Goal: Transaction & Acquisition: Purchase product/service

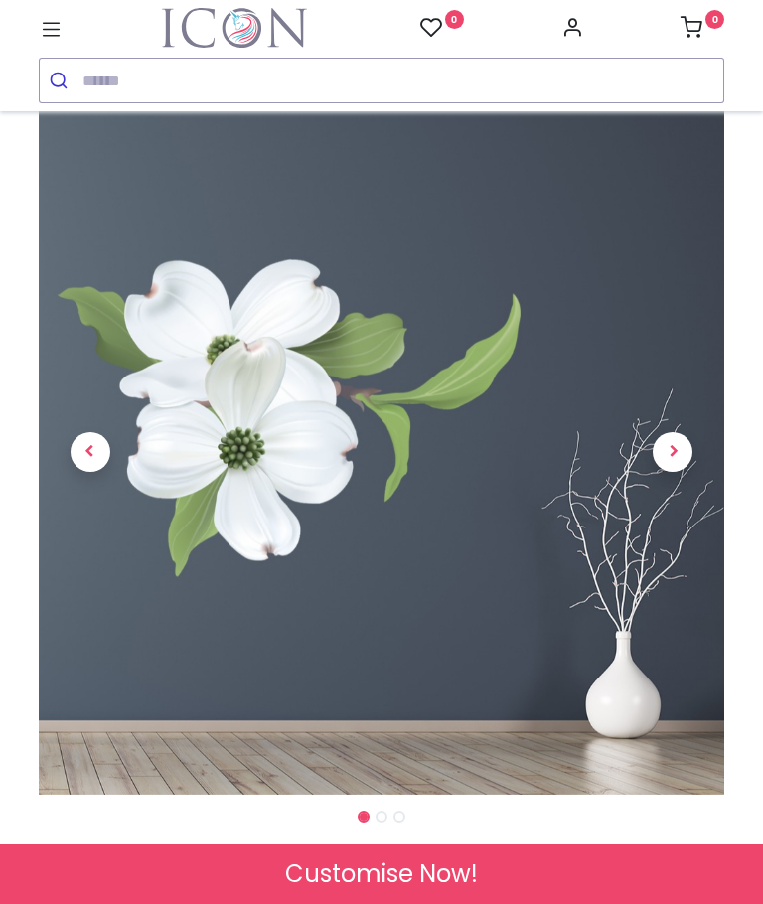
scroll to position [56, 0]
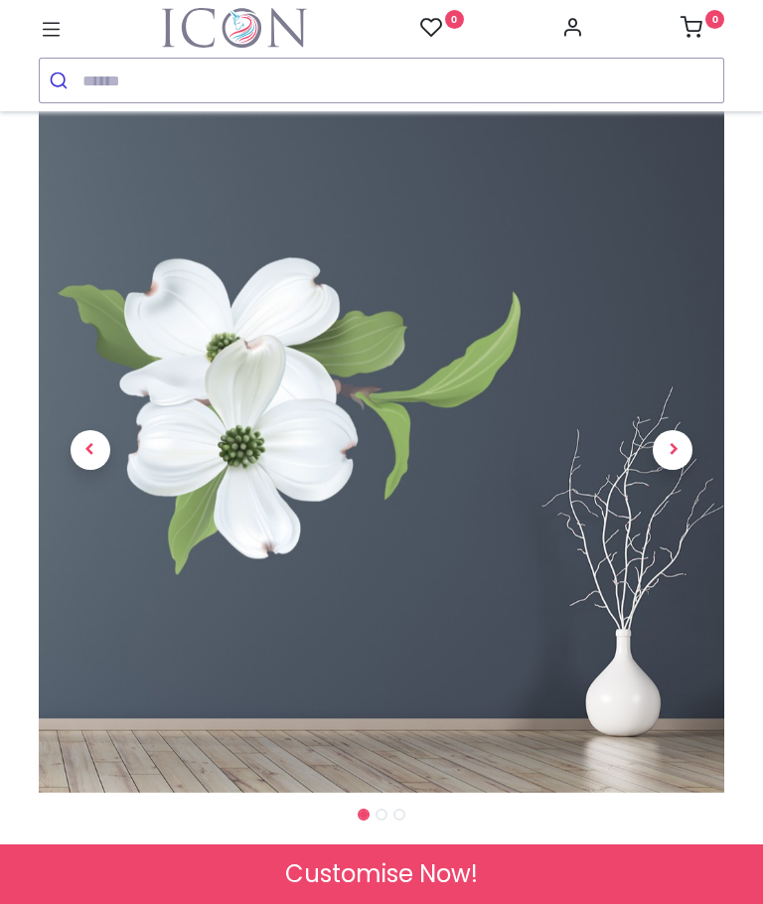
click at [677, 439] on span "Next" at bounding box center [673, 450] width 40 height 40
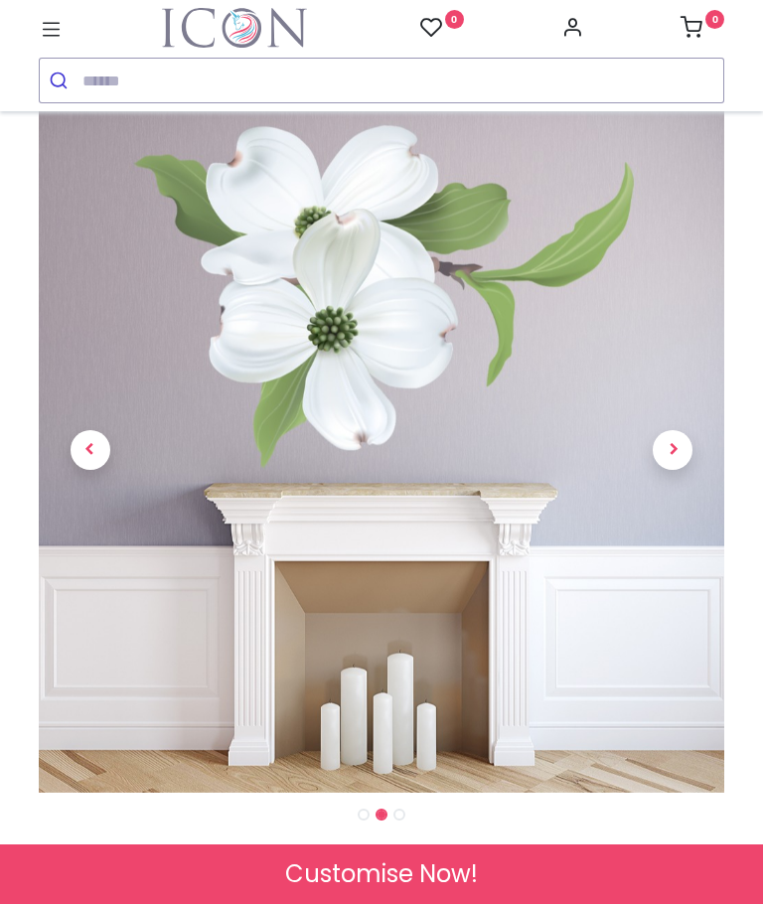
click at [685, 461] on span "Next" at bounding box center [673, 450] width 40 height 40
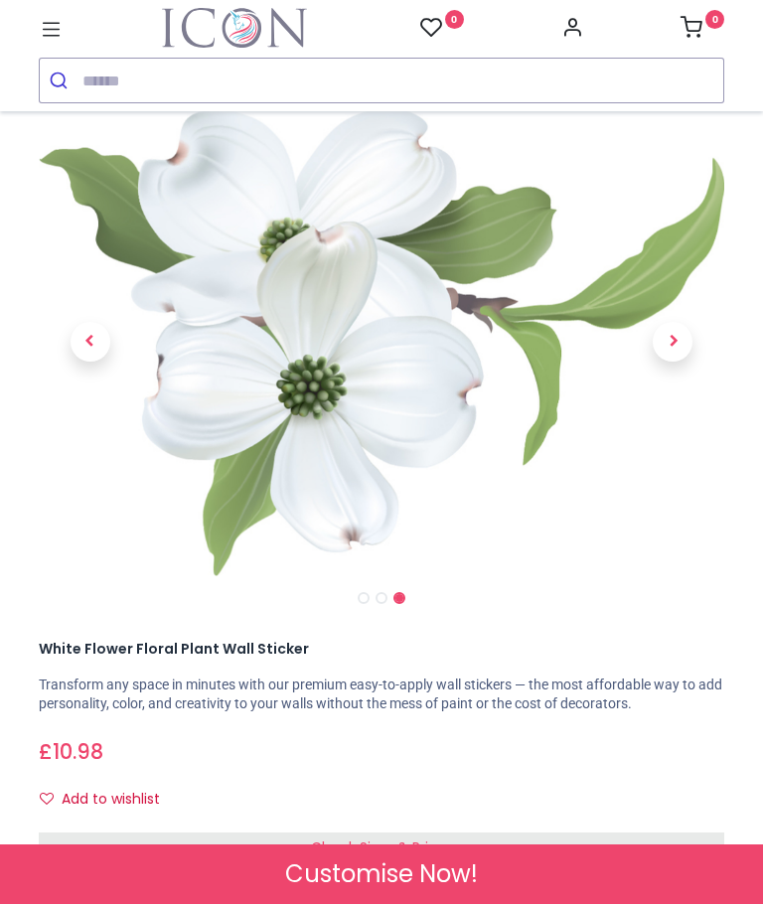
click at [93, 344] on span "Previous" at bounding box center [91, 342] width 40 height 40
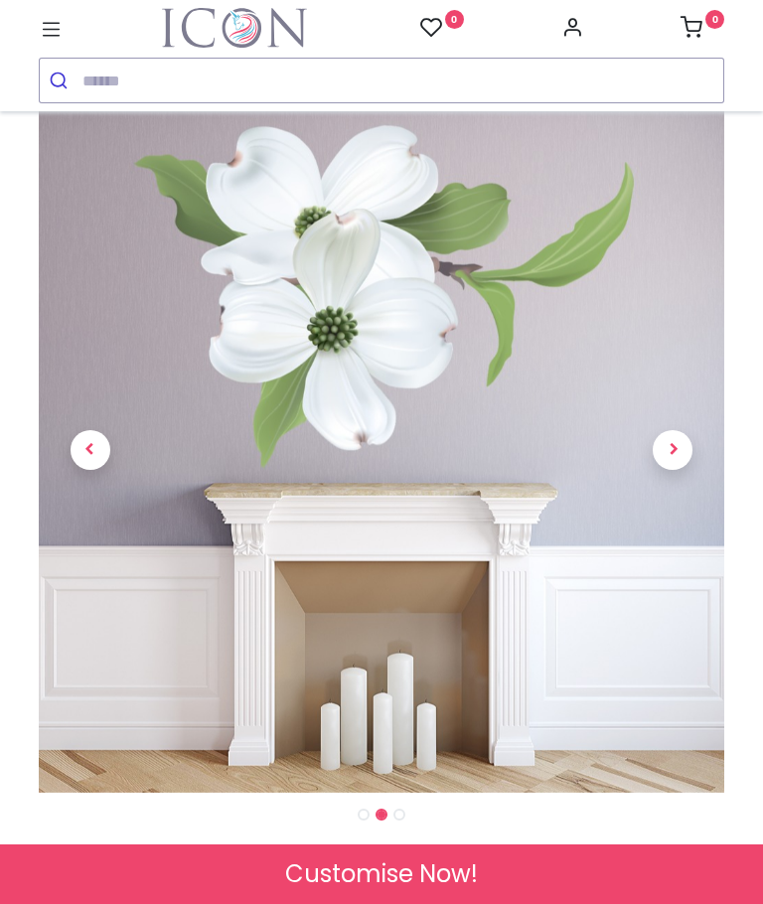
click at [98, 459] on span "Previous" at bounding box center [91, 450] width 40 height 40
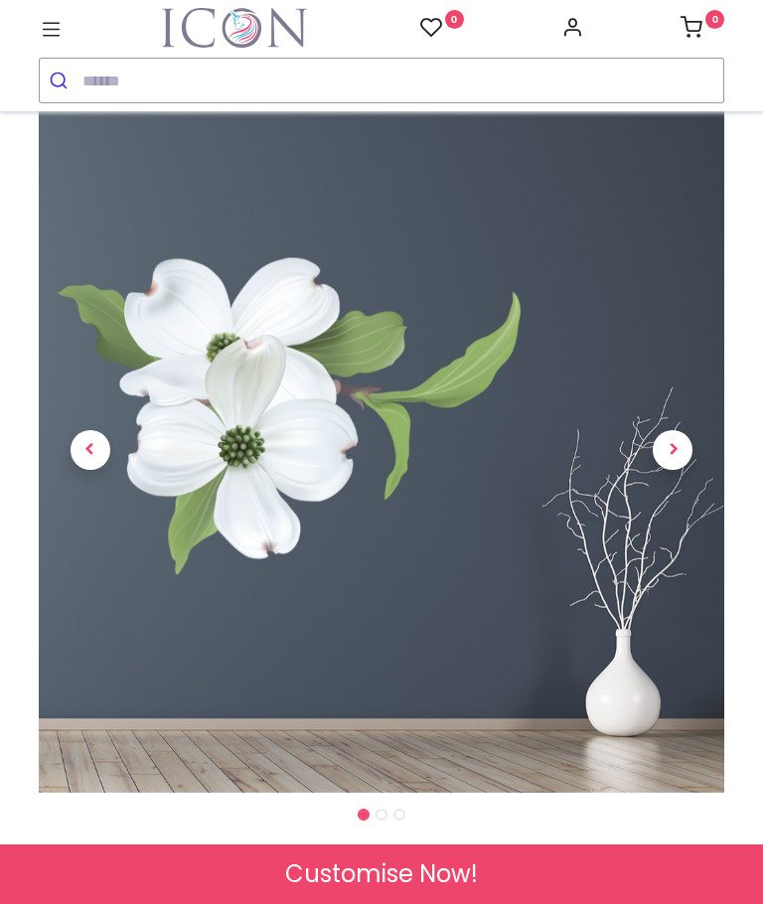
click at [669, 449] on span "Next" at bounding box center [673, 450] width 40 height 40
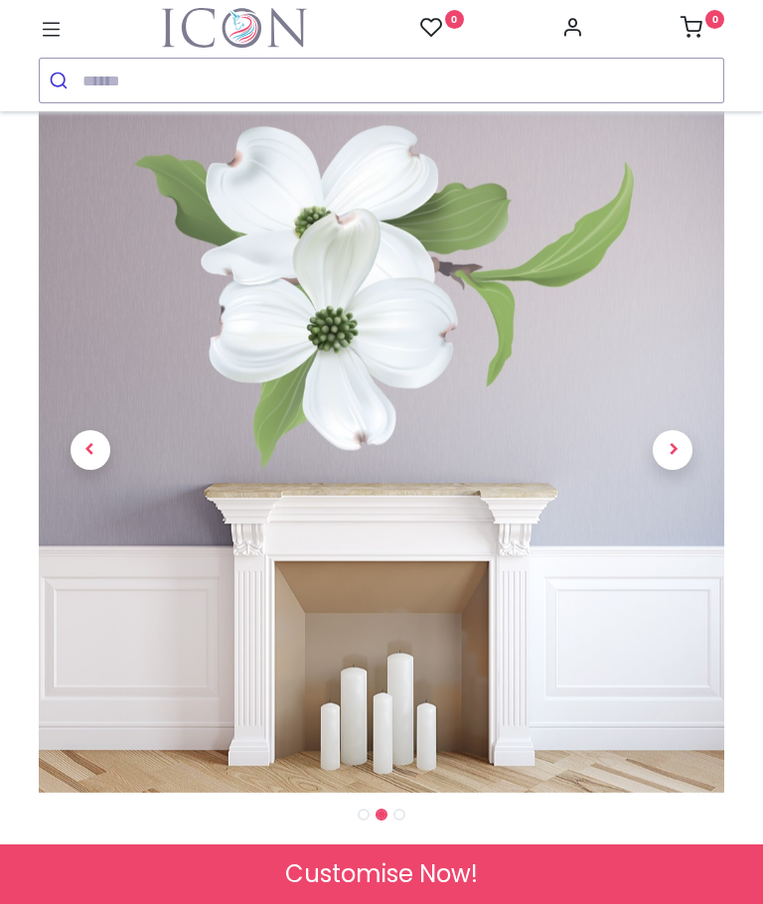
click at [684, 437] on span "Next" at bounding box center [673, 450] width 40 height 40
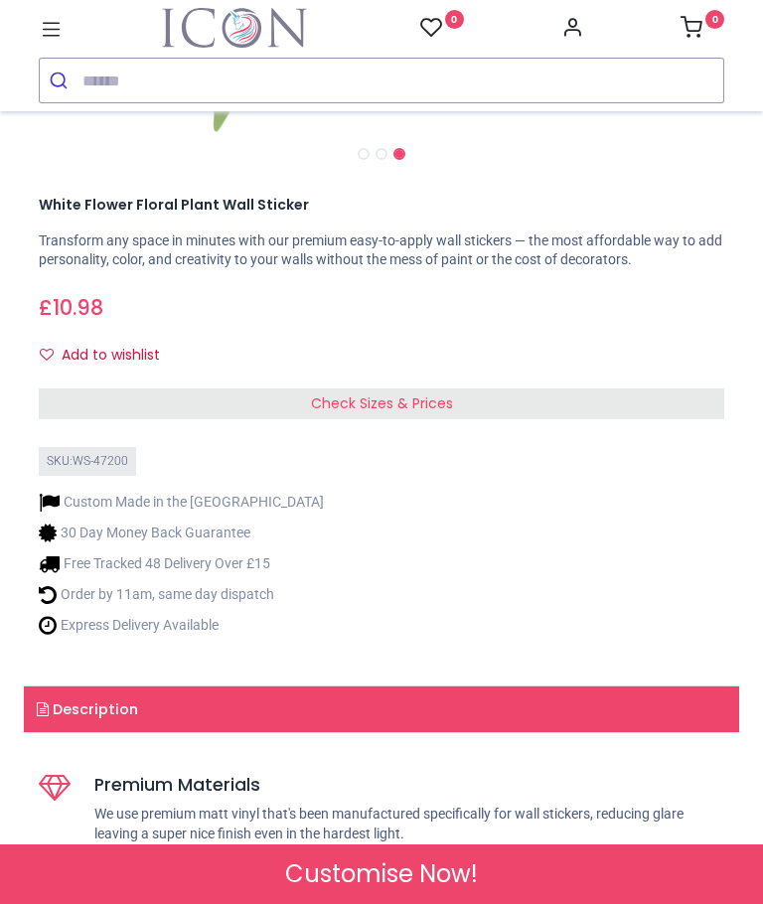
scroll to position [502, 0]
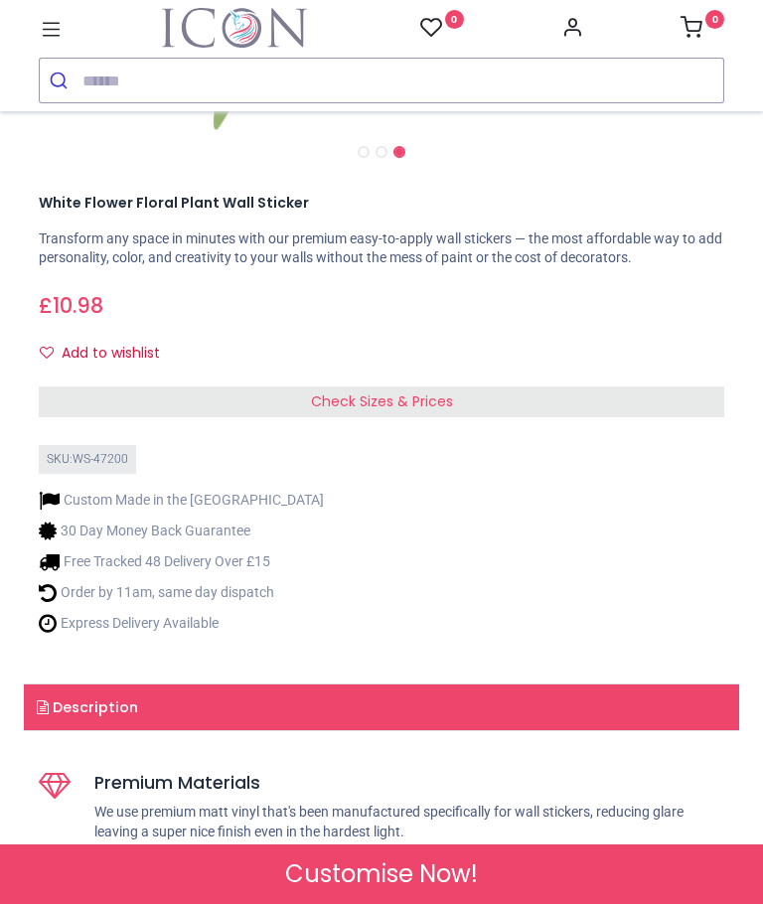
click at [399, 411] on span "Check Sizes & Prices" at bounding box center [382, 401] width 142 height 20
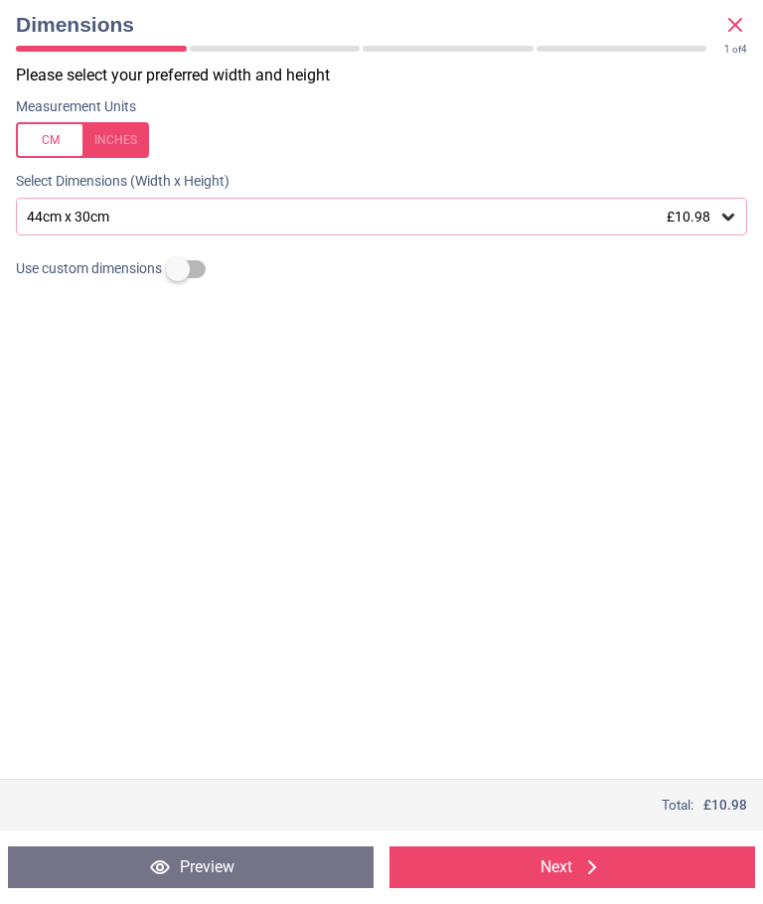
click at [743, 212] on div "44cm x 30cm £10.98" at bounding box center [381, 217] width 731 height 38
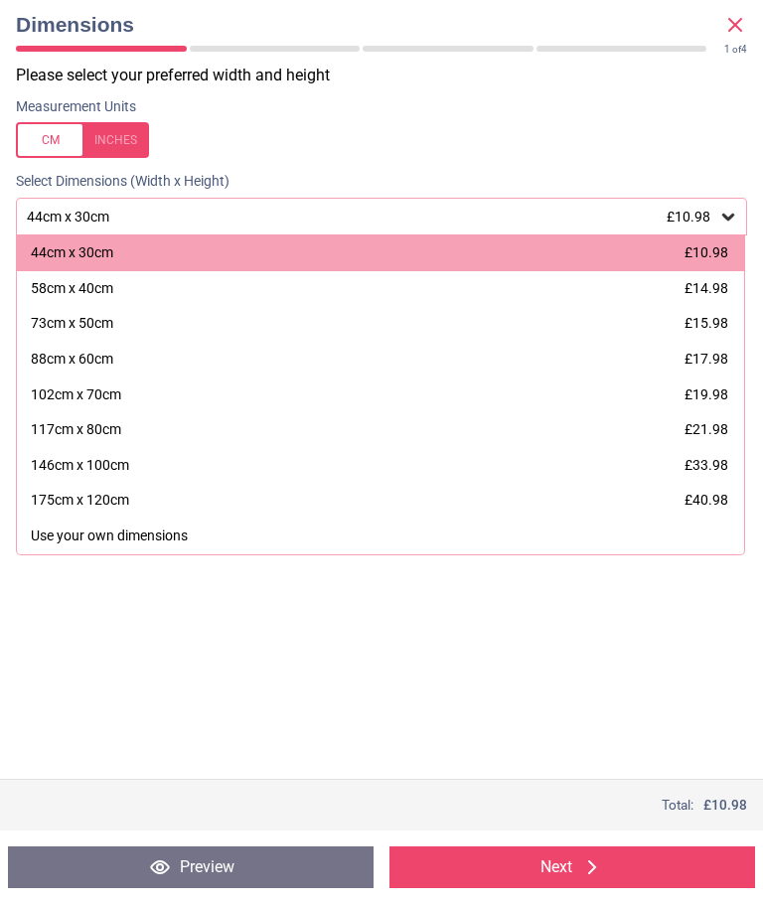
click at [75, 315] on div "73cm x 50cm" at bounding box center [72, 324] width 82 height 20
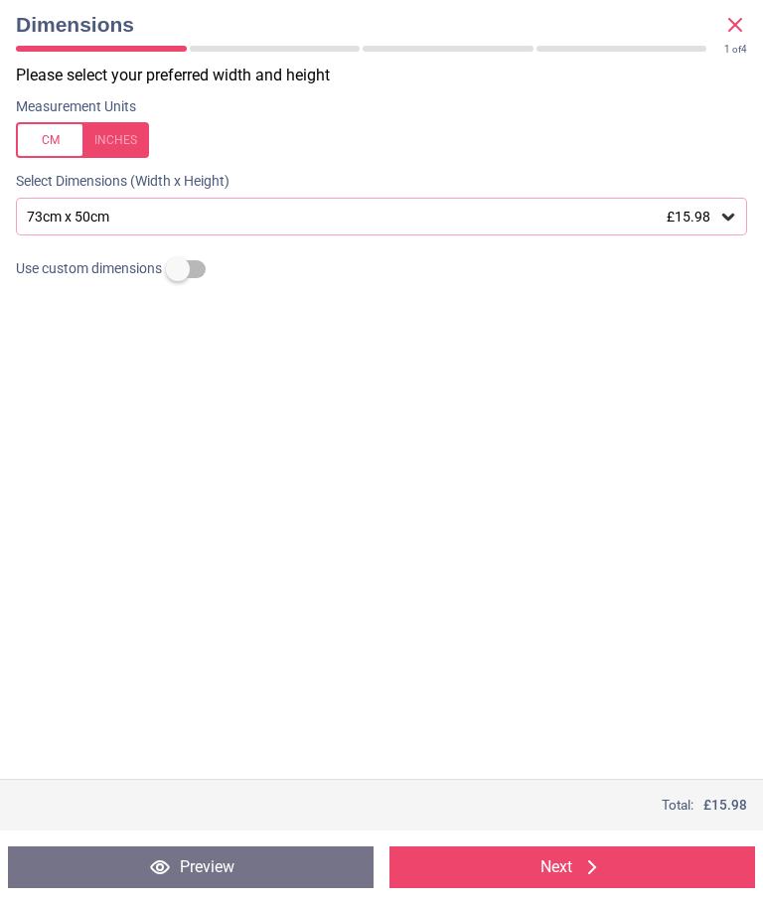
click at [729, 208] on icon at bounding box center [728, 217] width 20 height 20
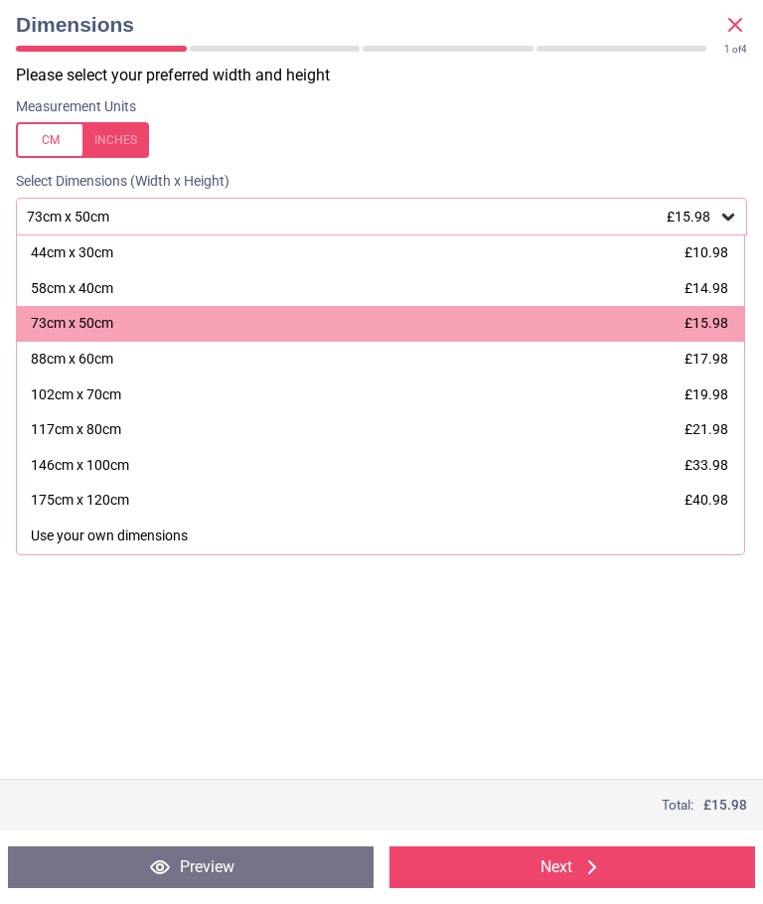
click at [217, 849] on button "Preview" at bounding box center [191, 867] width 366 height 42
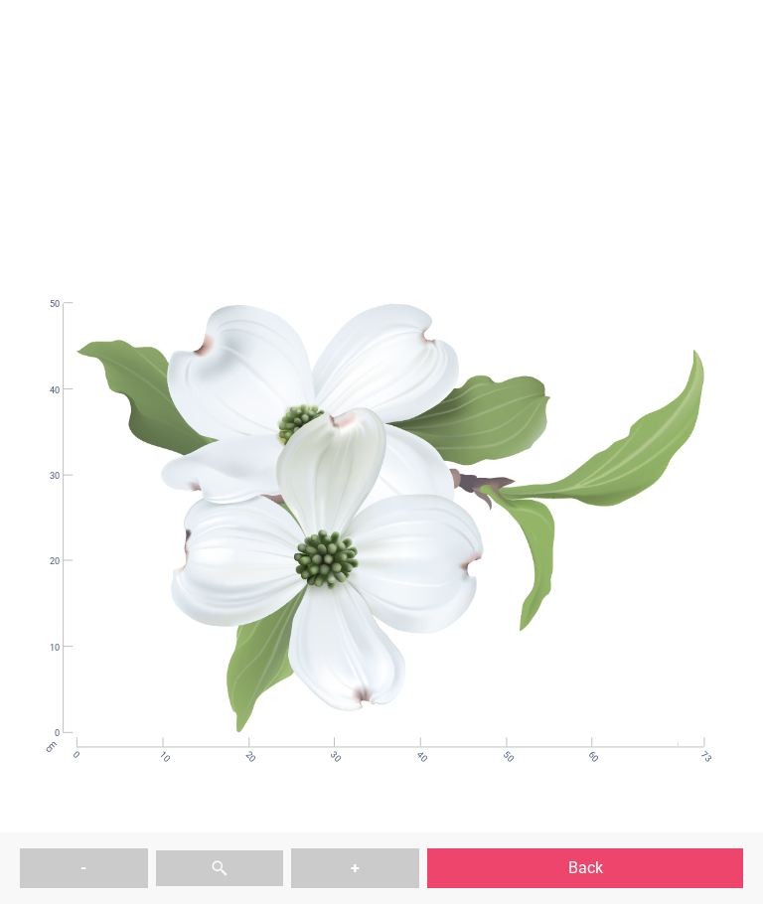
click at [558, 856] on button "Back" at bounding box center [585, 868] width 316 height 40
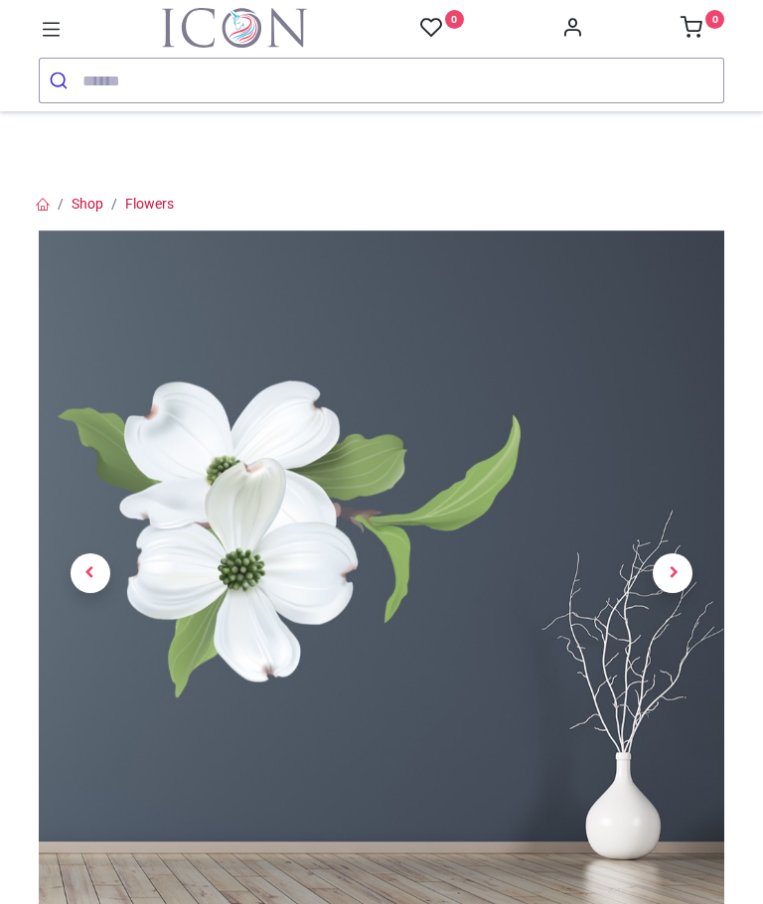
scroll to position [327, 0]
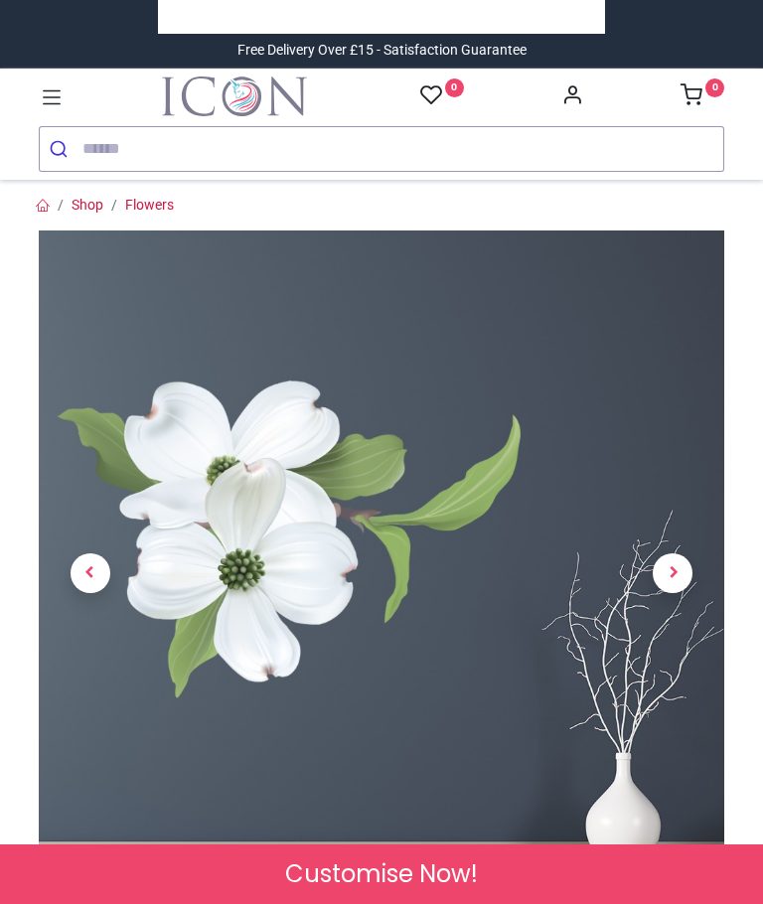
click at [47, 80] on link at bounding box center [52, 96] width 26 height 36
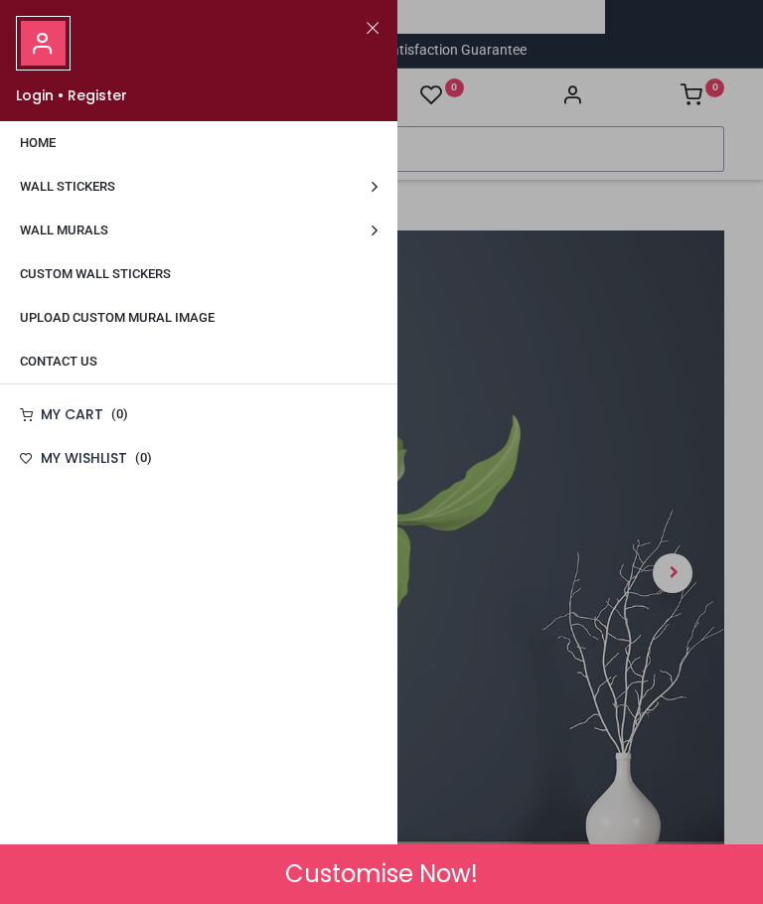
click at [78, 177] on link "Wall Stickers" at bounding box center [198, 187] width 397 height 44
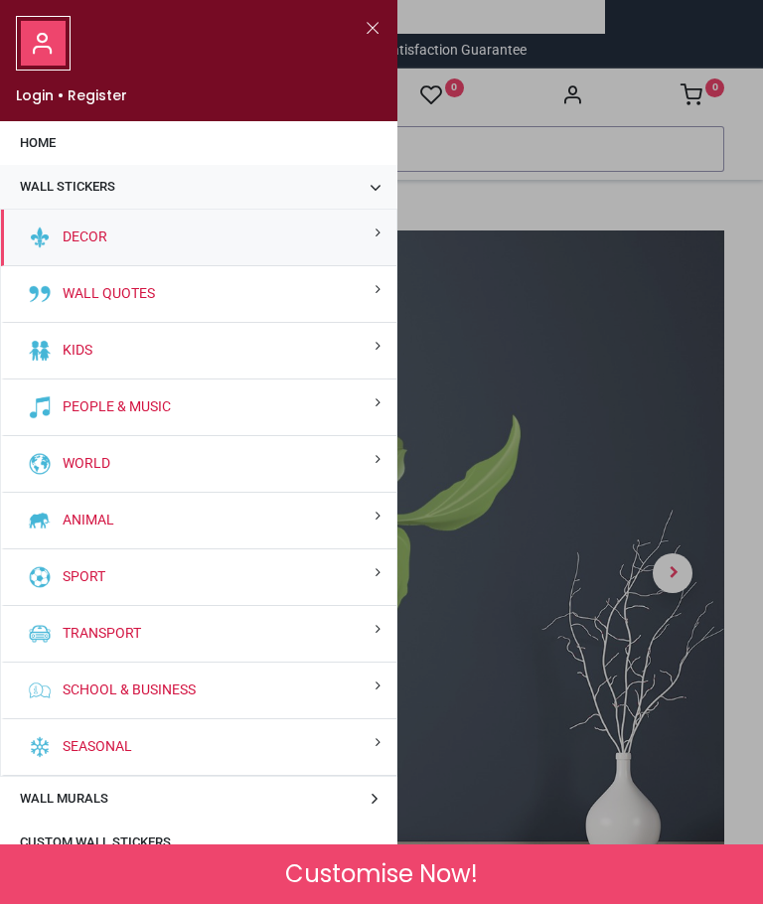
click at [376, 28] on button "Close" at bounding box center [373, 28] width 18 height 25
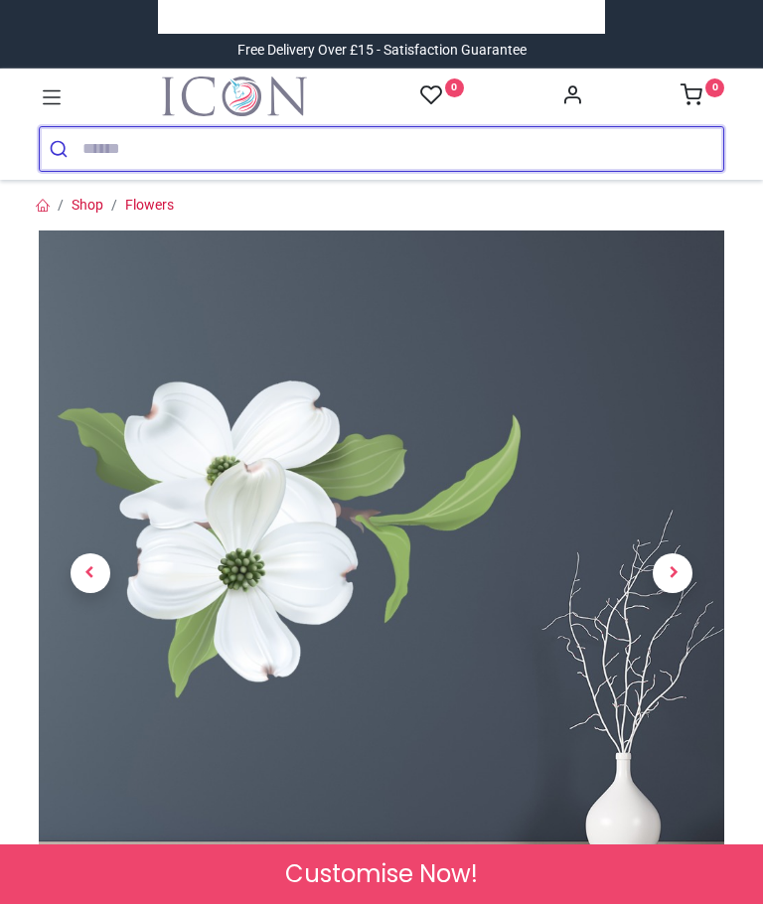
click at [112, 151] on input "search" at bounding box center [402, 149] width 641 height 44
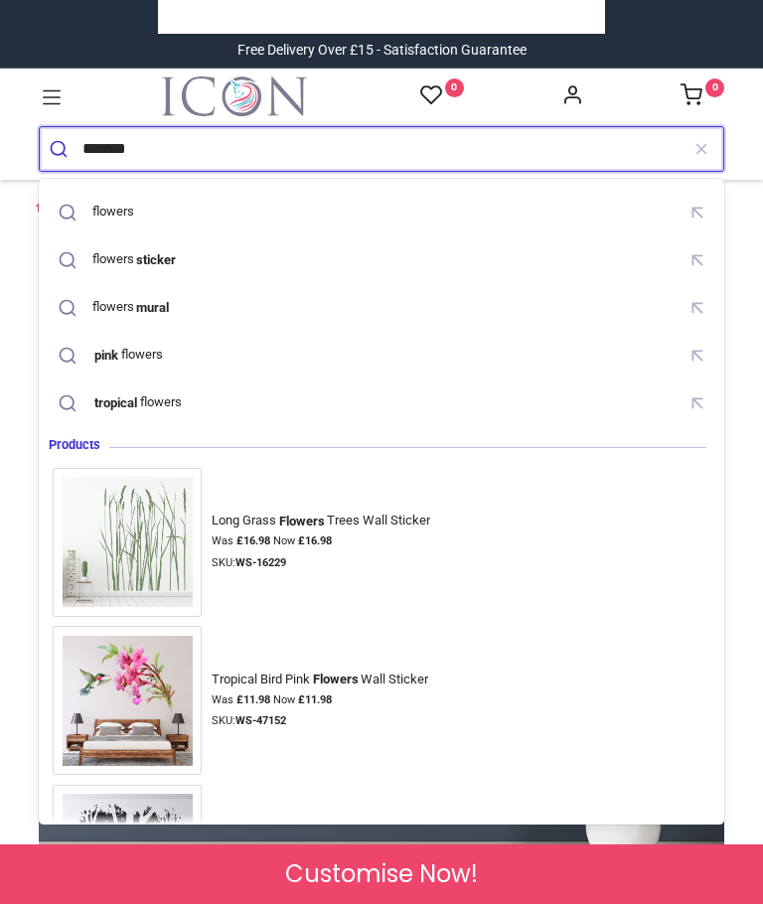
type input "*******"
click at [61, 148] on button "submit" at bounding box center [61, 149] width 43 height 44
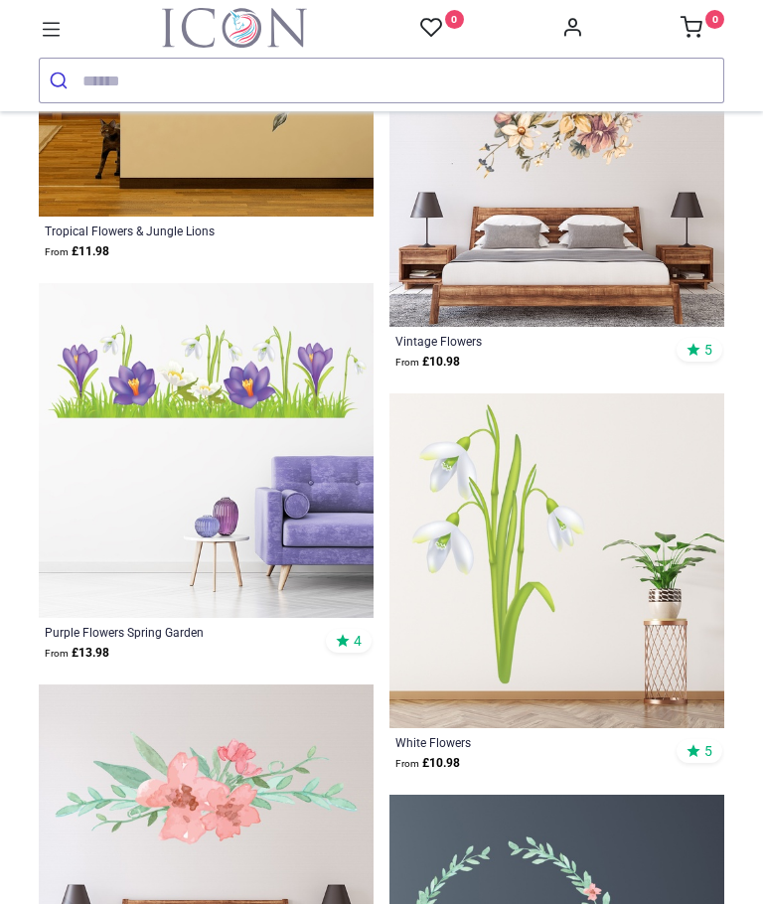
scroll to position [3013, 0]
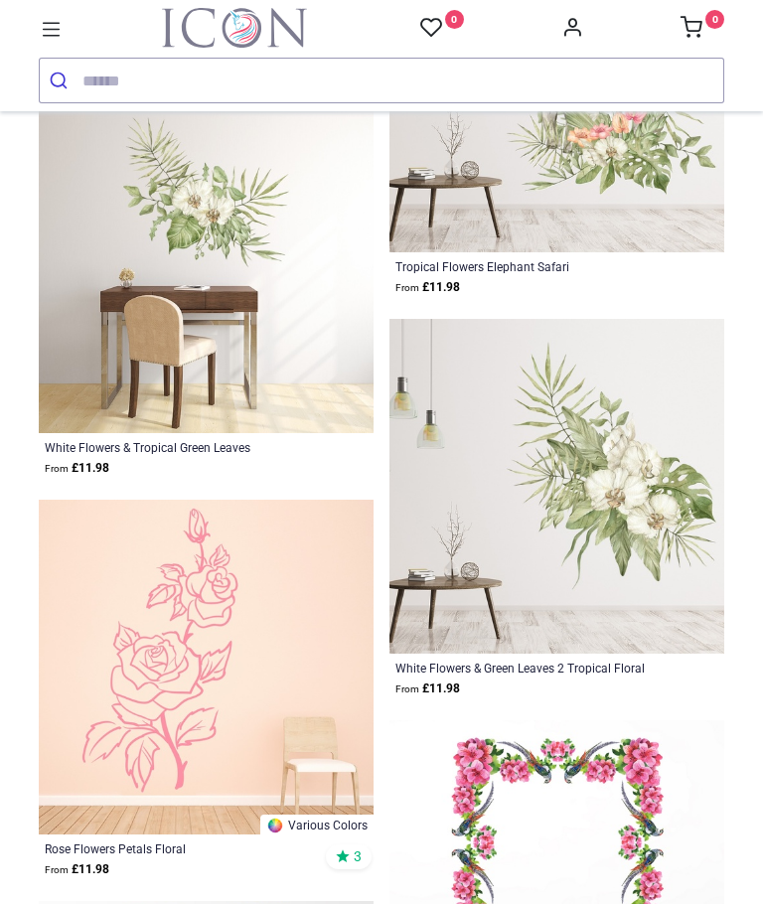
scroll to position [9500, 0]
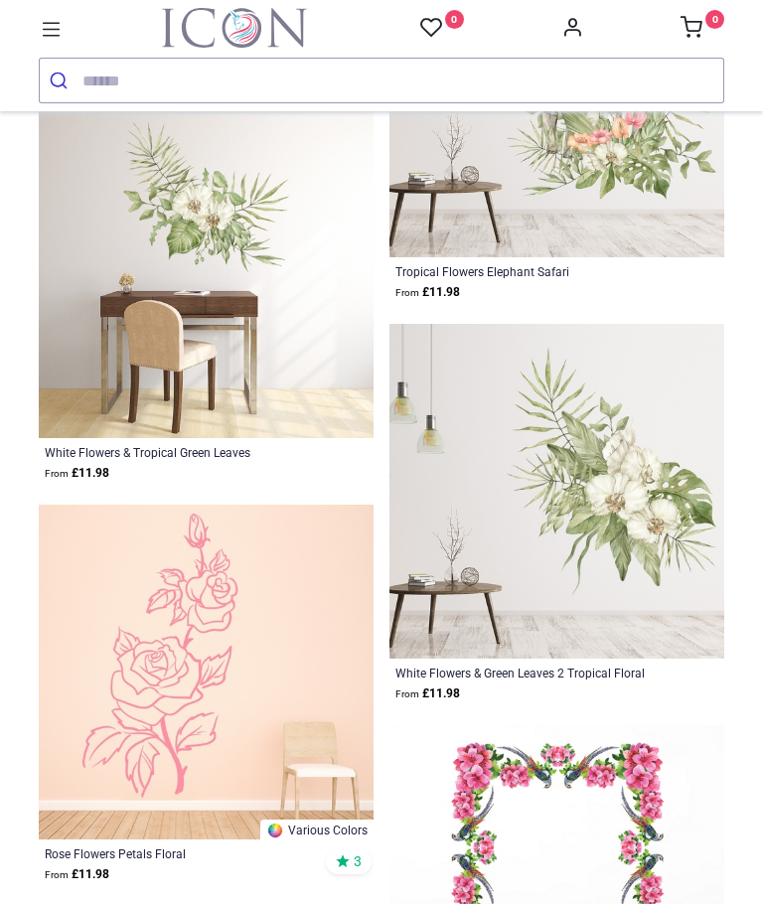
click at [625, 504] on img at bounding box center [556, 491] width 335 height 335
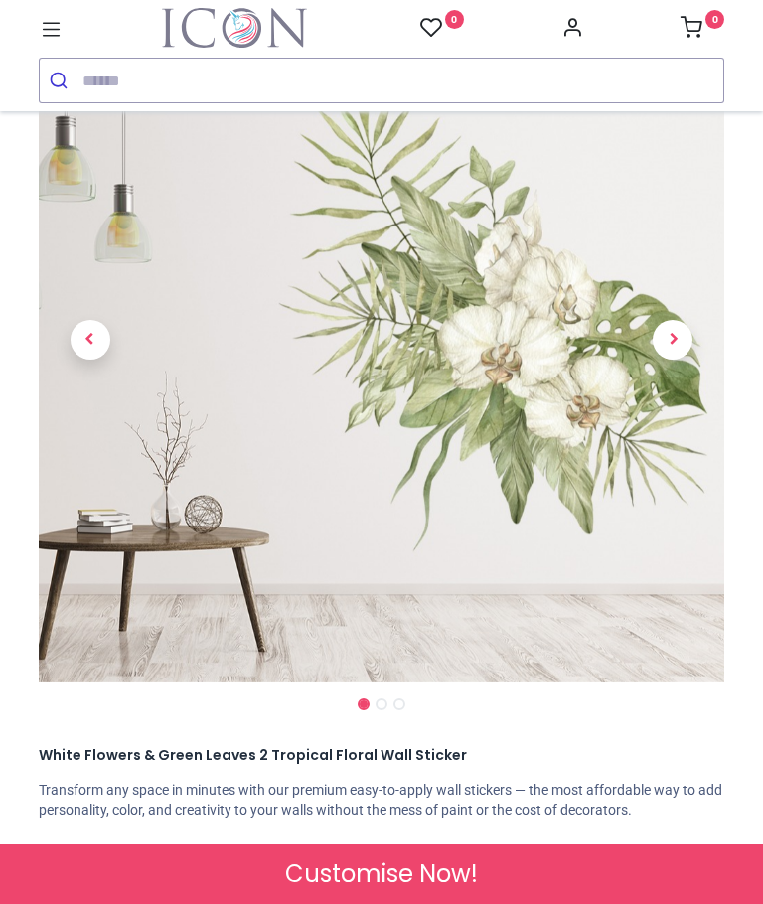
scroll to position [154, 0]
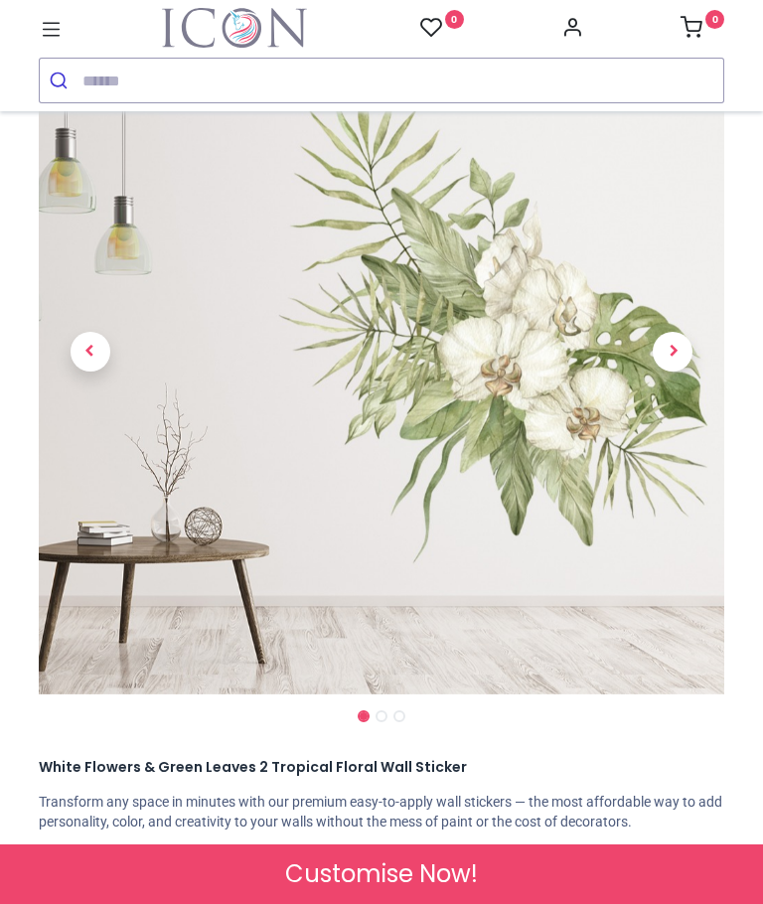
click at [668, 348] on span "Next" at bounding box center [673, 352] width 40 height 40
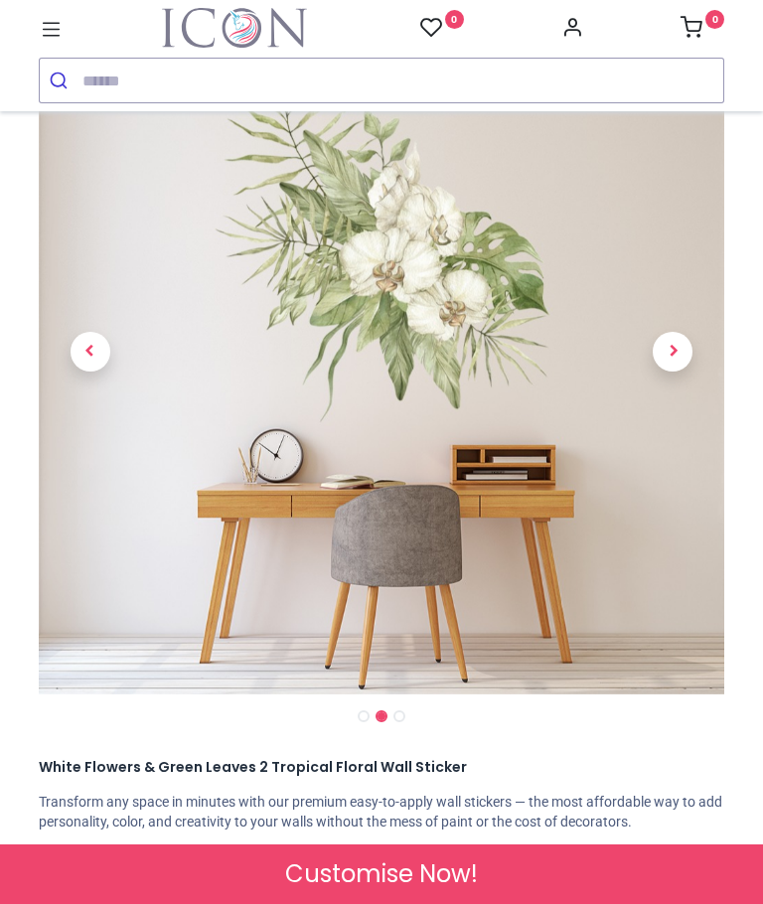
click at [687, 370] on link at bounding box center [673, 351] width 103 height 480
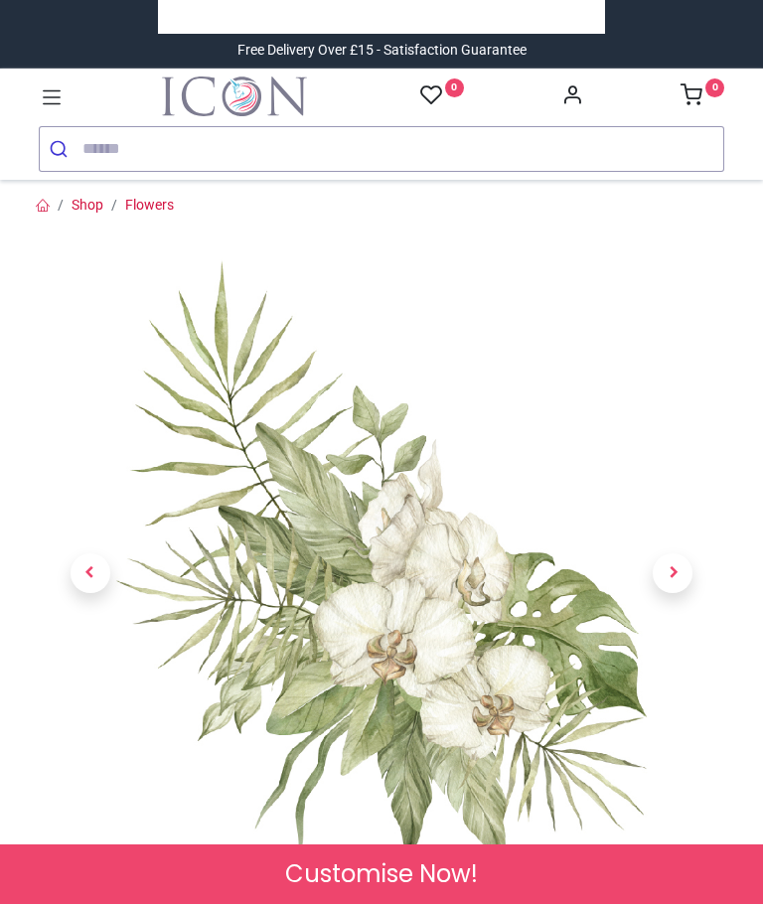
scroll to position [0, 0]
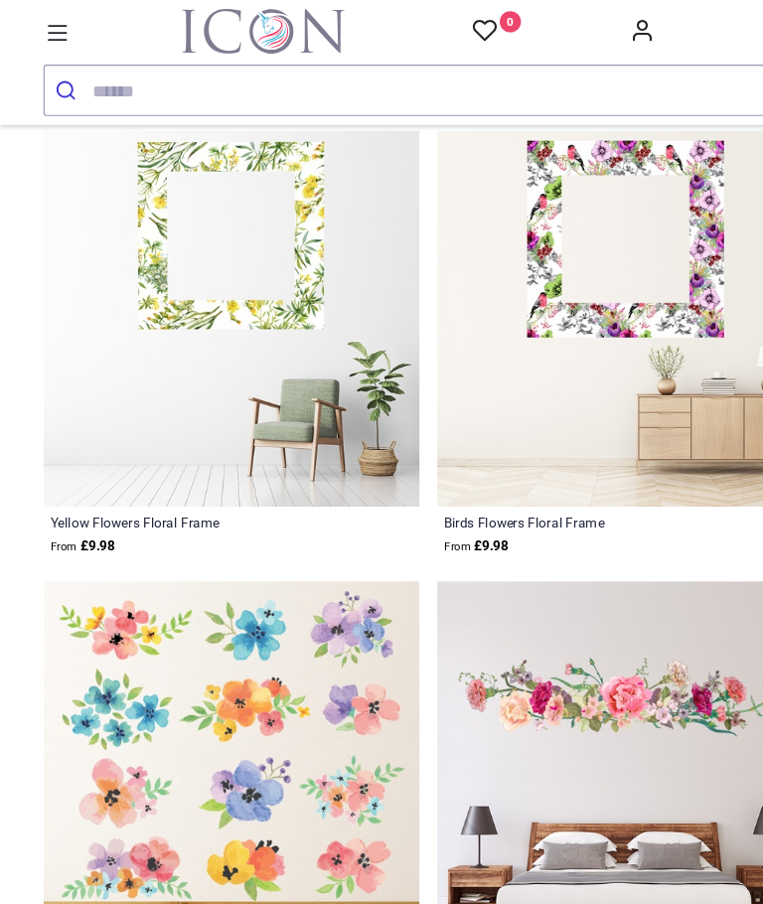
scroll to position [5437, 0]
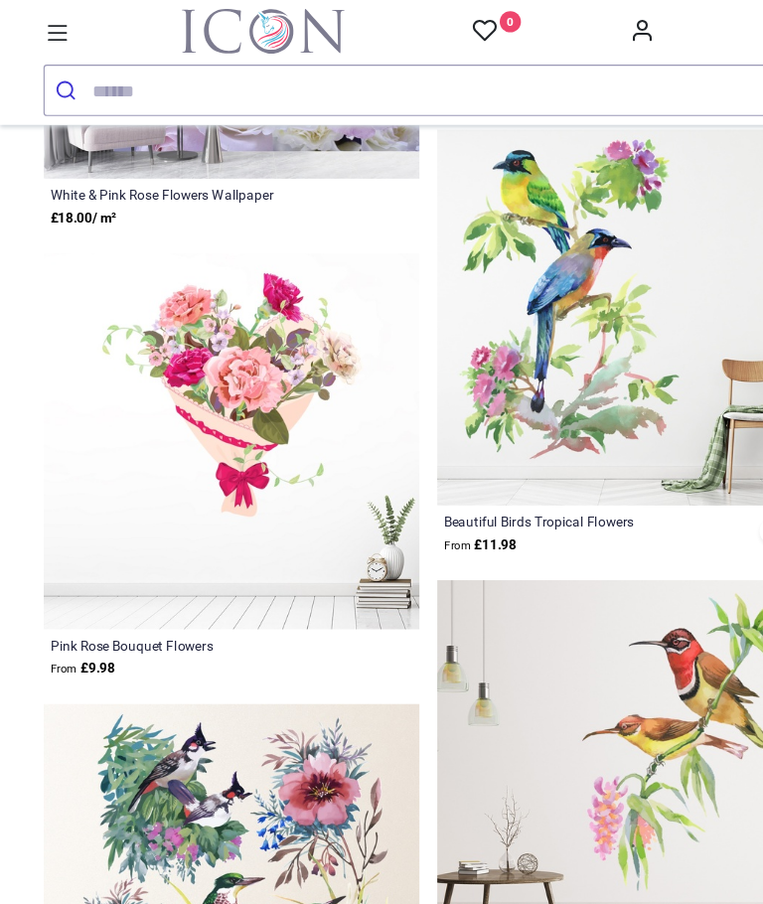
scroll to position [9306, 0]
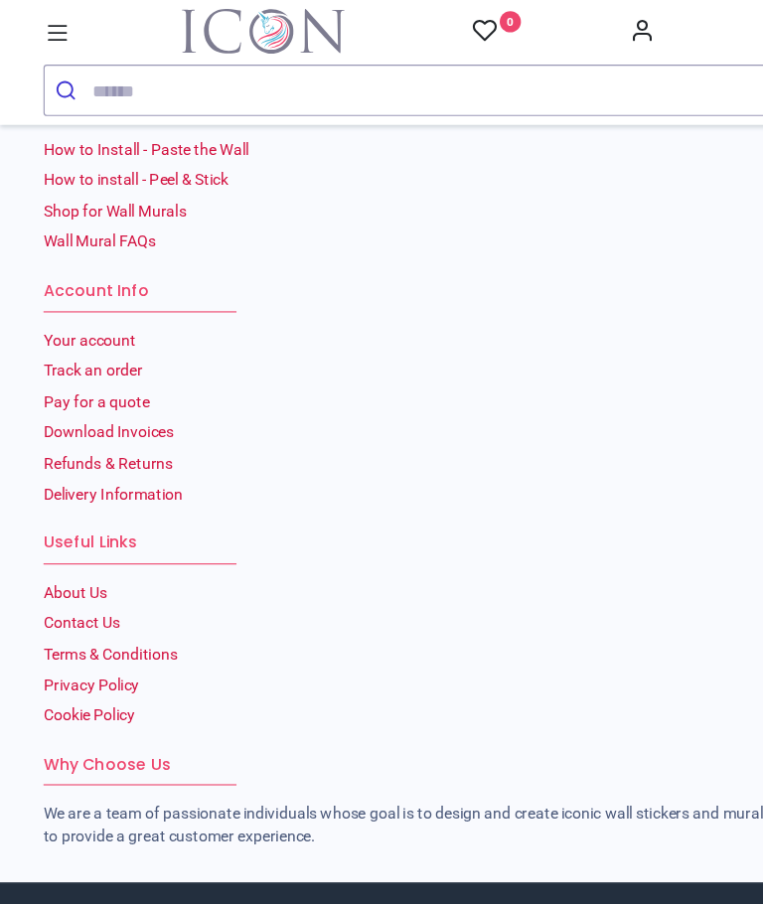
scroll to position [9177, 0]
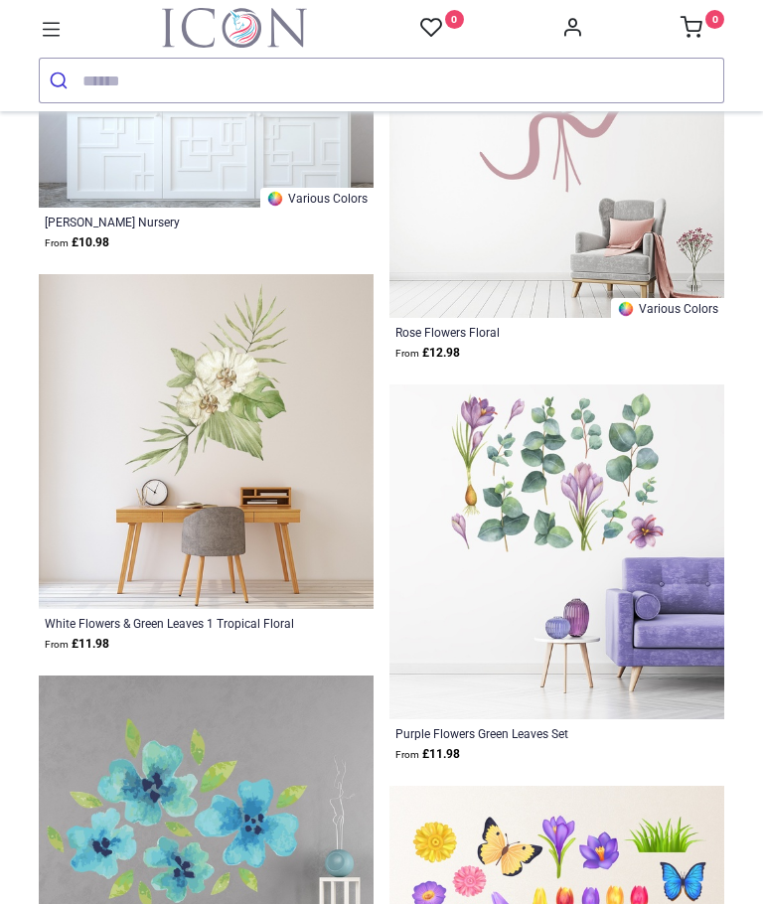
scroll to position [843, 0]
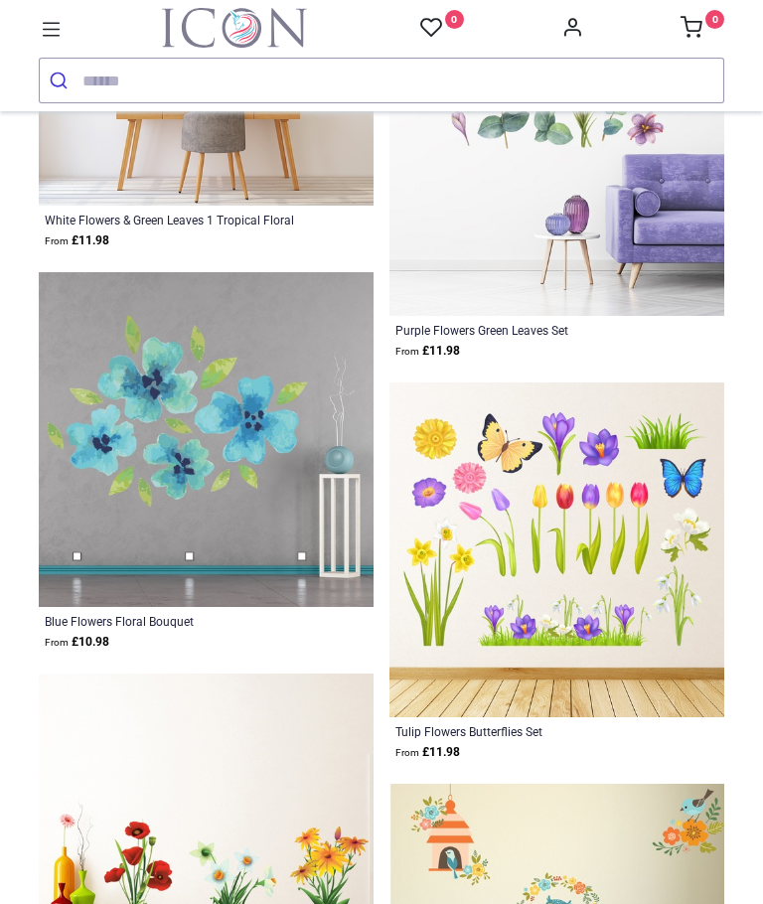
scroll to position [1165, 0]
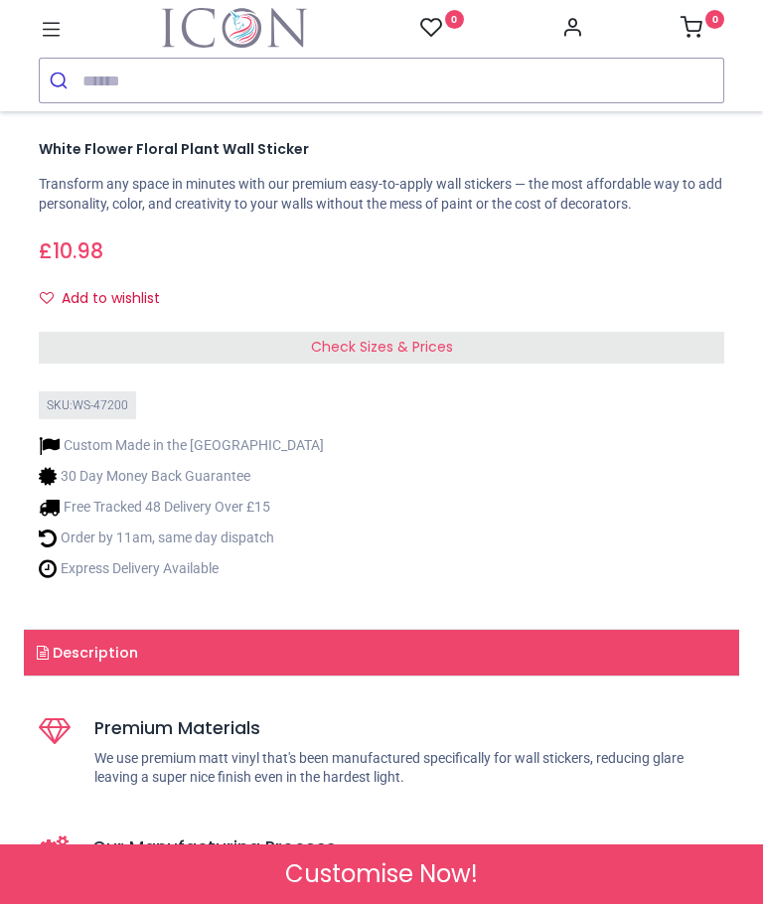
scroll to position [773, 0]
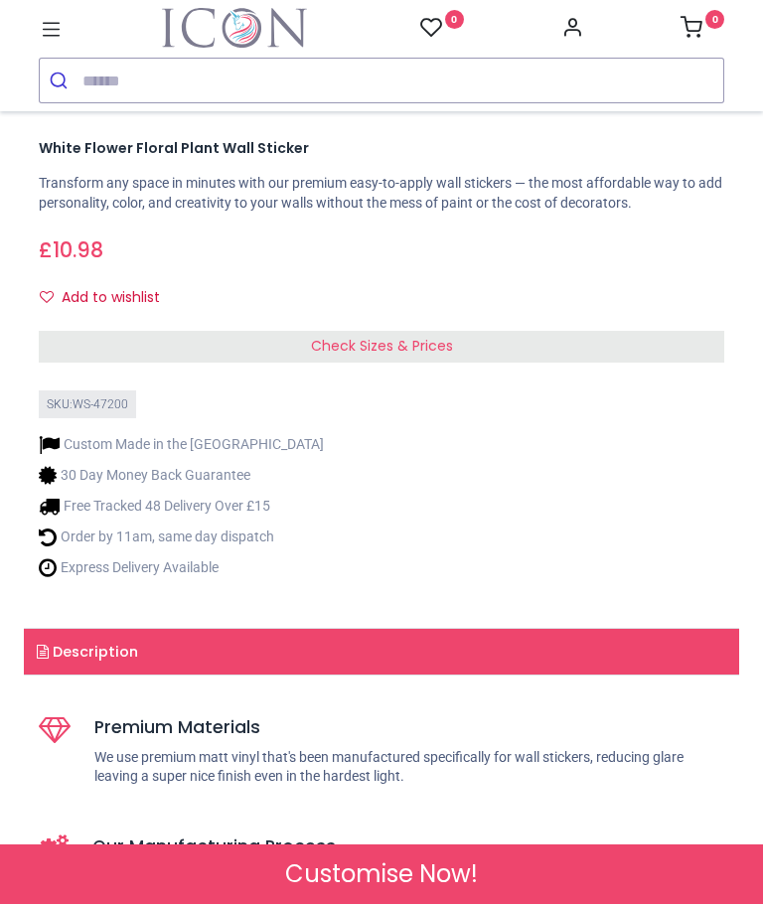
click at [407, 350] on div "Check Sizes & Prices" at bounding box center [381, 347] width 685 height 32
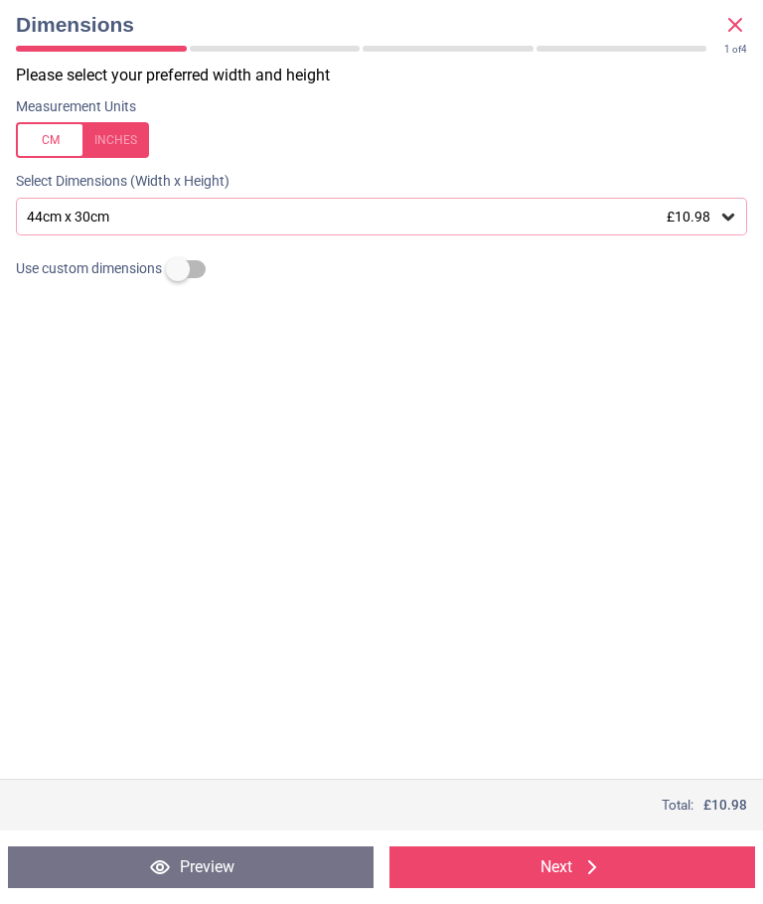
click at [717, 220] on div "44cm x 30cm £10.98" at bounding box center [371, 217] width 693 height 17
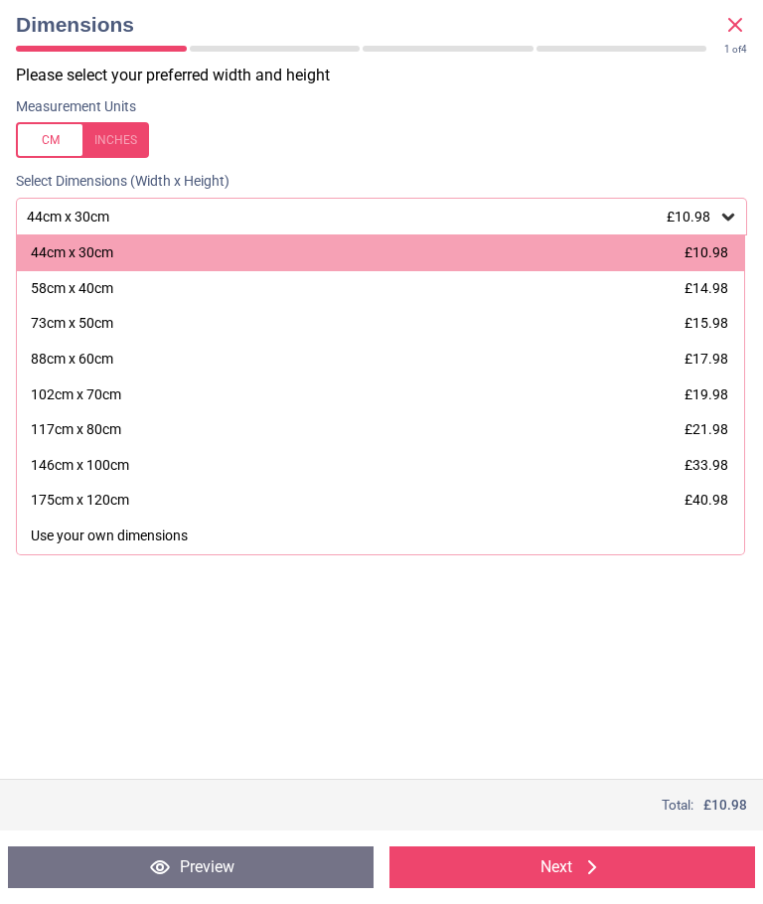
click at [88, 318] on div "73cm x 50cm" at bounding box center [72, 324] width 82 height 20
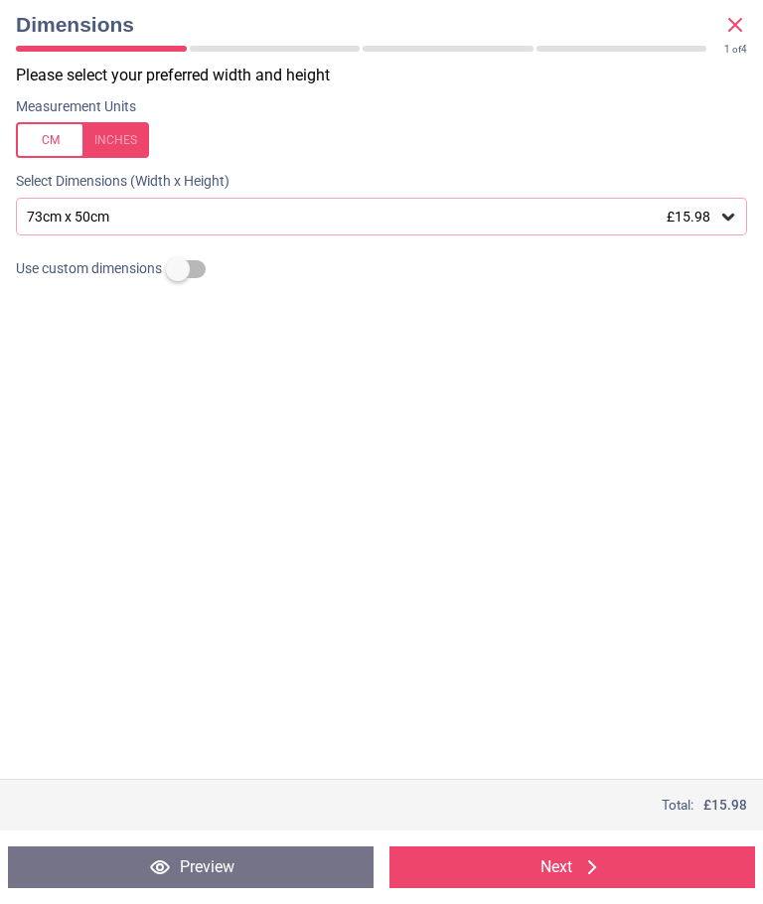
click at [571, 865] on button "Next" at bounding box center [572, 867] width 366 height 42
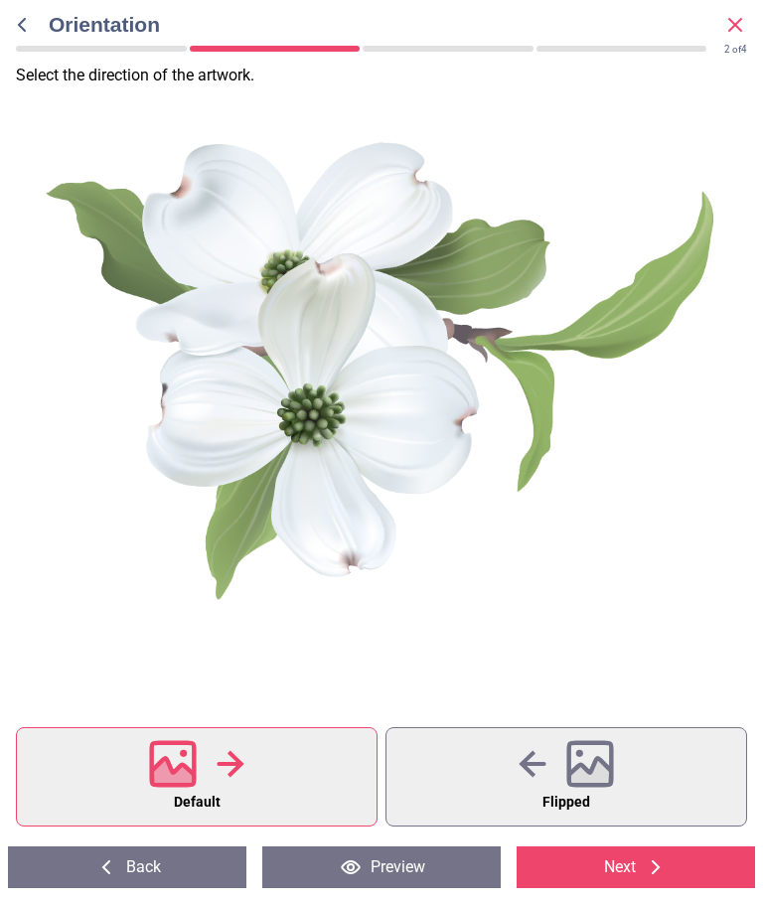
click at [594, 863] on button "Next" at bounding box center [636, 867] width 238 height 42
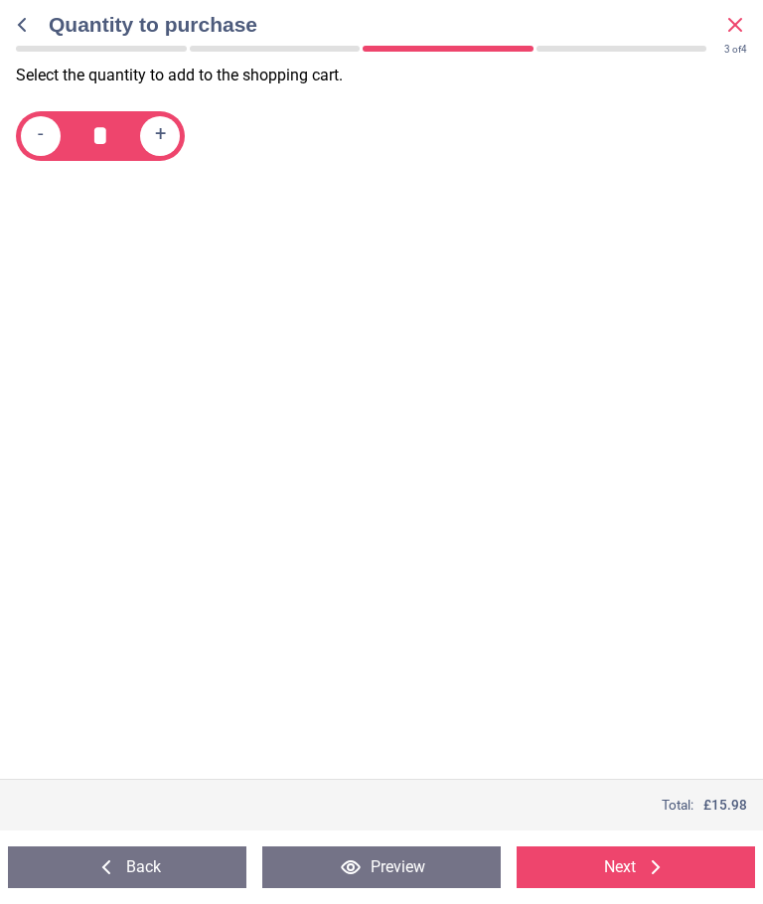
click at [167, 136] on div "+" at bounding box center [160, 136] width 40 height 40
type input "*"
click at [127, 851] on button "Back" at bounding box center [127, 867] width 238 height 42
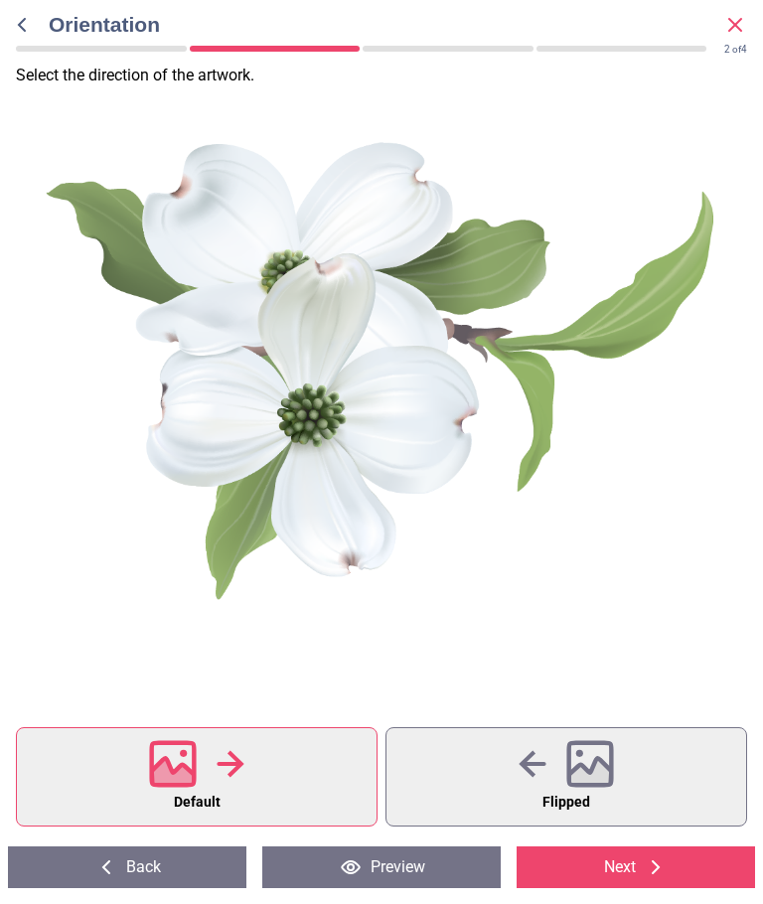
click at [686, 850] on button "Next" at bounding box center [636, 867] width 238 height 42
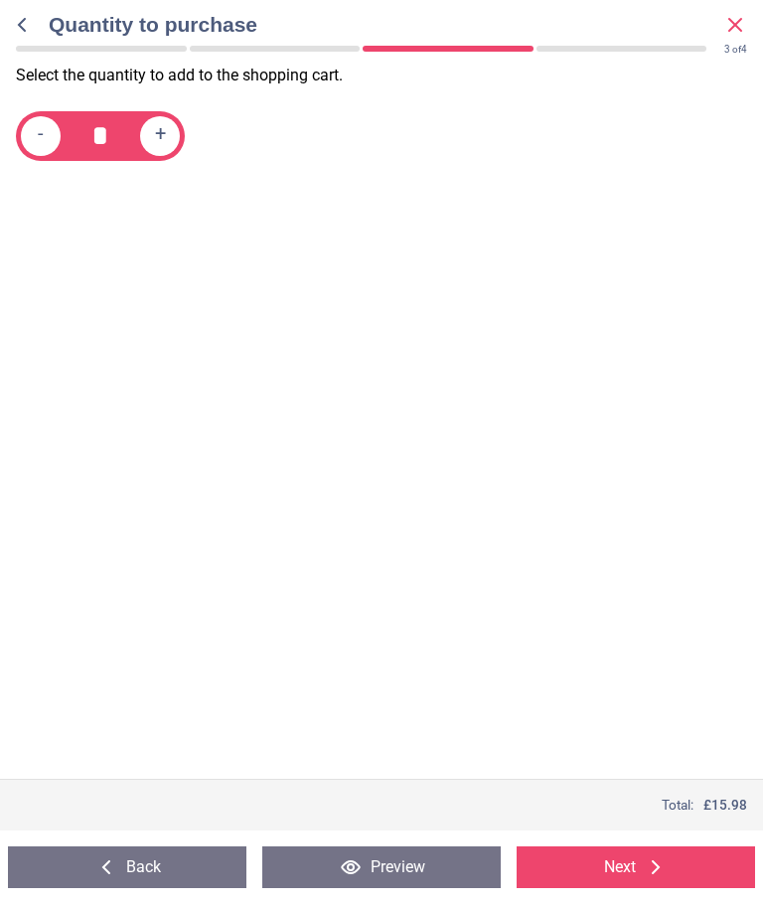
click at [155, 130] on span "+" at bounding box center [160, 135] width 11 height 25
type input "*"
click at [646, 859] on icon at bounding box center [656, 867] width 24 height 24
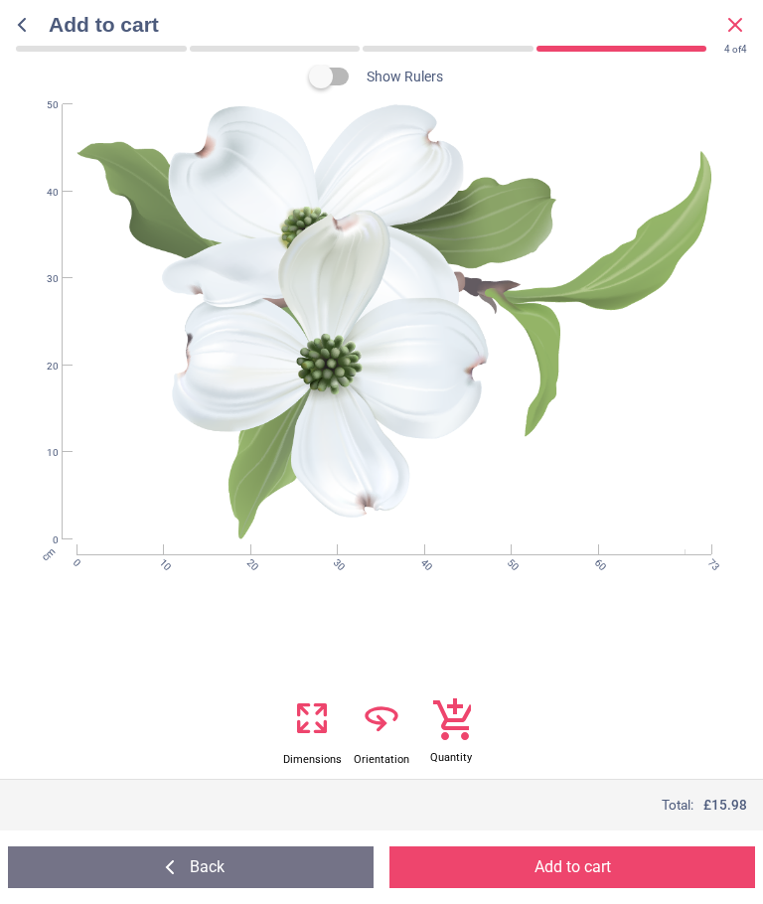
click at [565, 855] on button "Add to cart" at bounding box center [572, 867] width 366 height 42
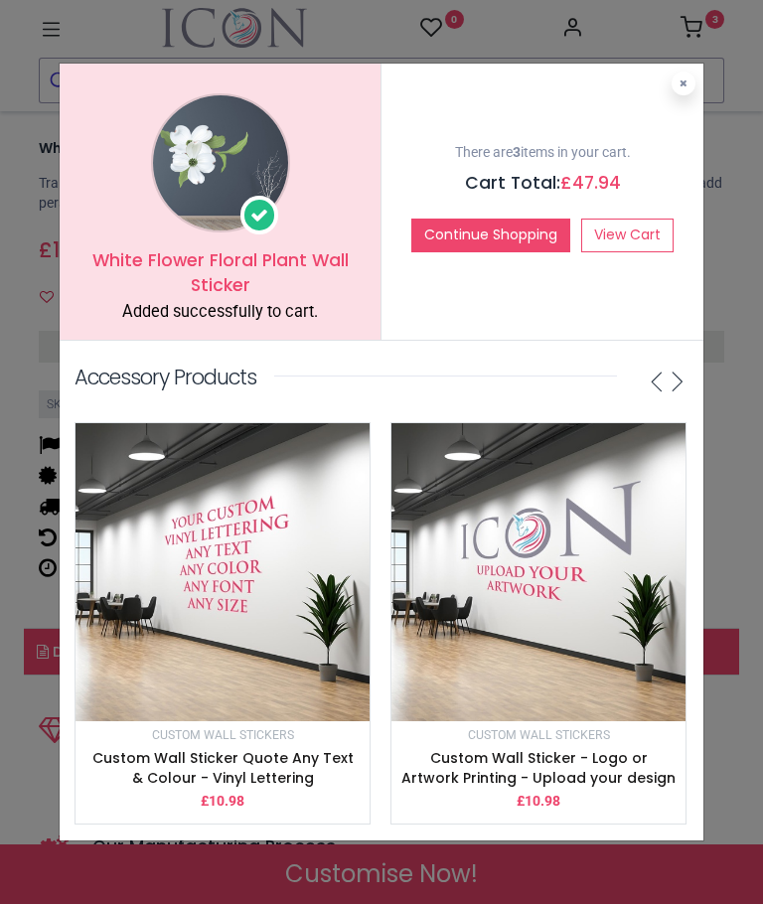
click at [632, 223] on link "View Cart" at bounding box center [627, 236] width 92 height 34
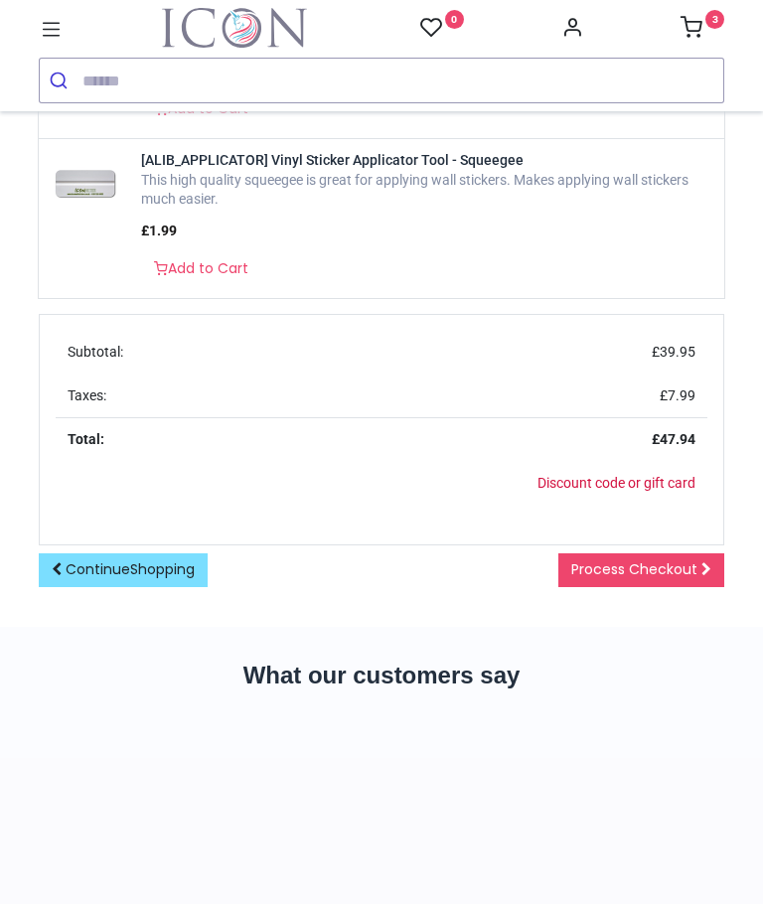
scroll to position [982, 0]
click at [666, 560] on span "Process Checkout" at bounding box center [634, 568] width 126 height 20
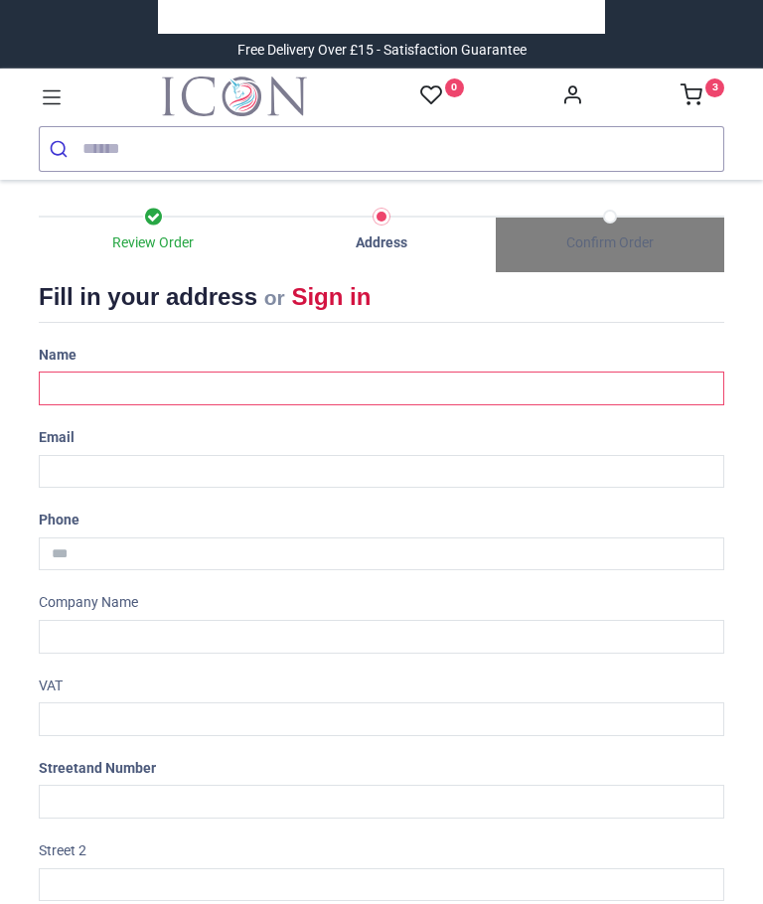
click at [100, 376] on input "text" at bounding box center [381, 389] width 685 height 34
type input "*****"
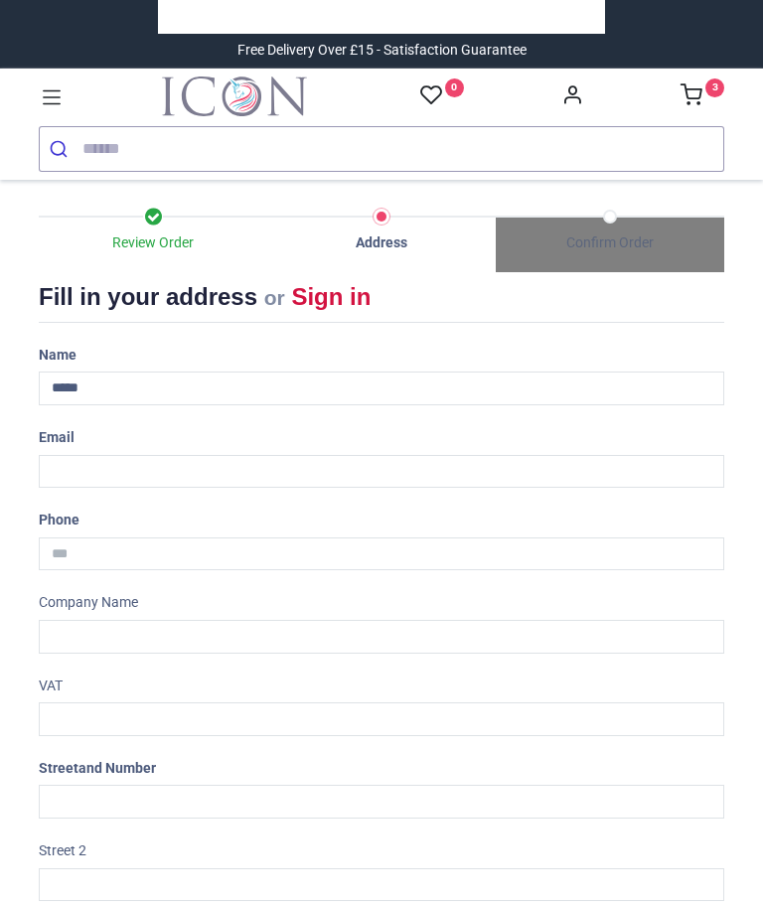
click at [107, 445] on div "Email" at bounding box center [381, 454] width 715 height 67
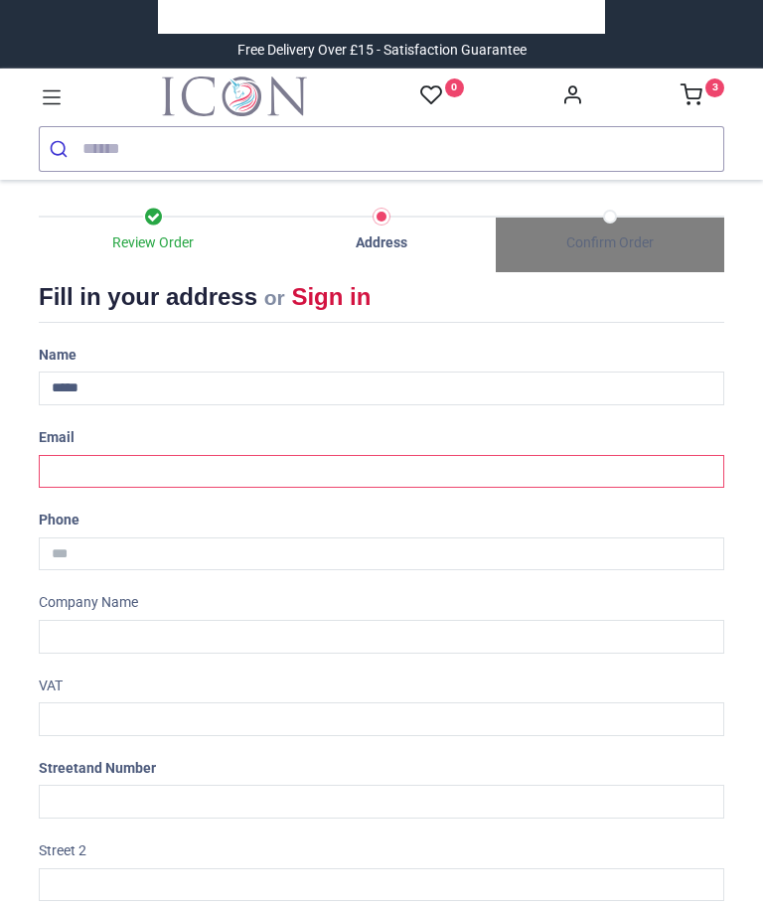
click at [95, 469] on input "email" at bounding box center [381, 472] width 685 height 34
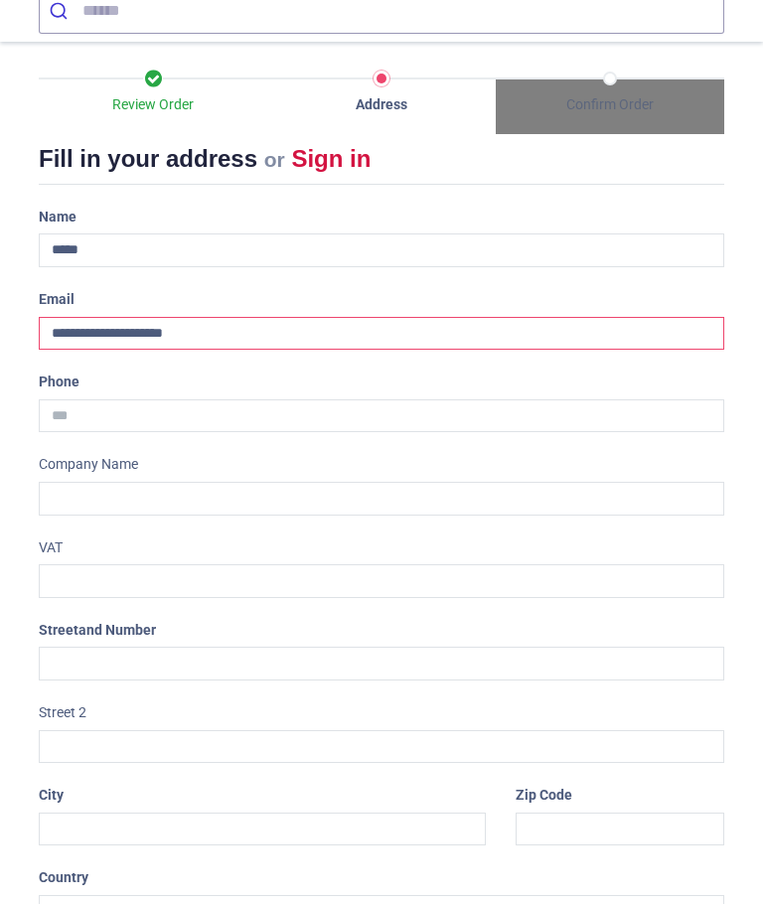
scroll to position [151, 0]
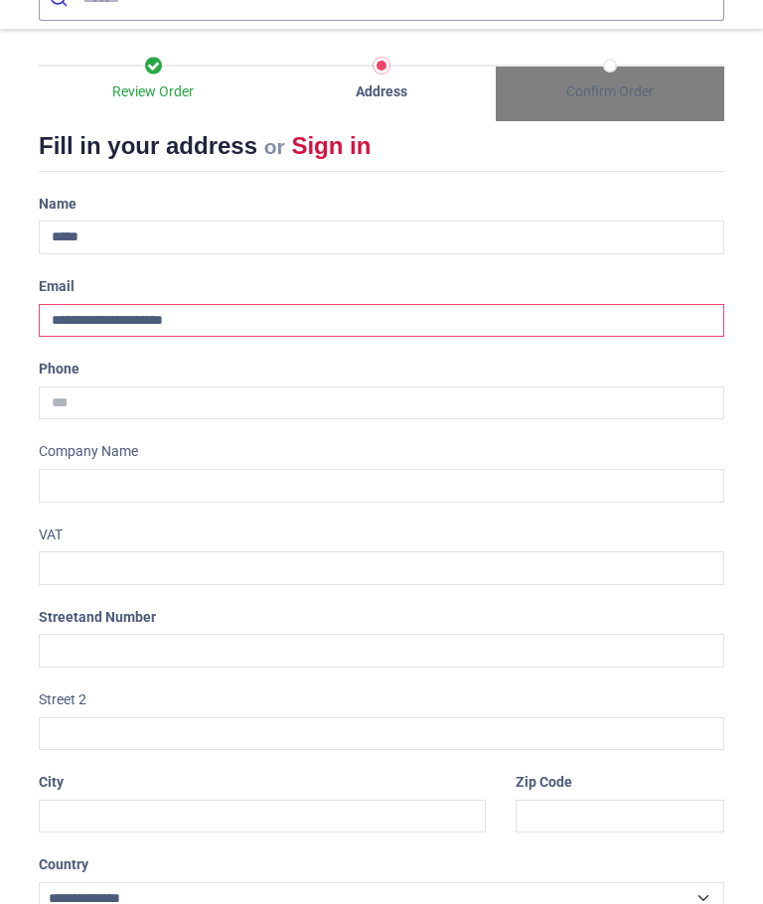
type input "**********"
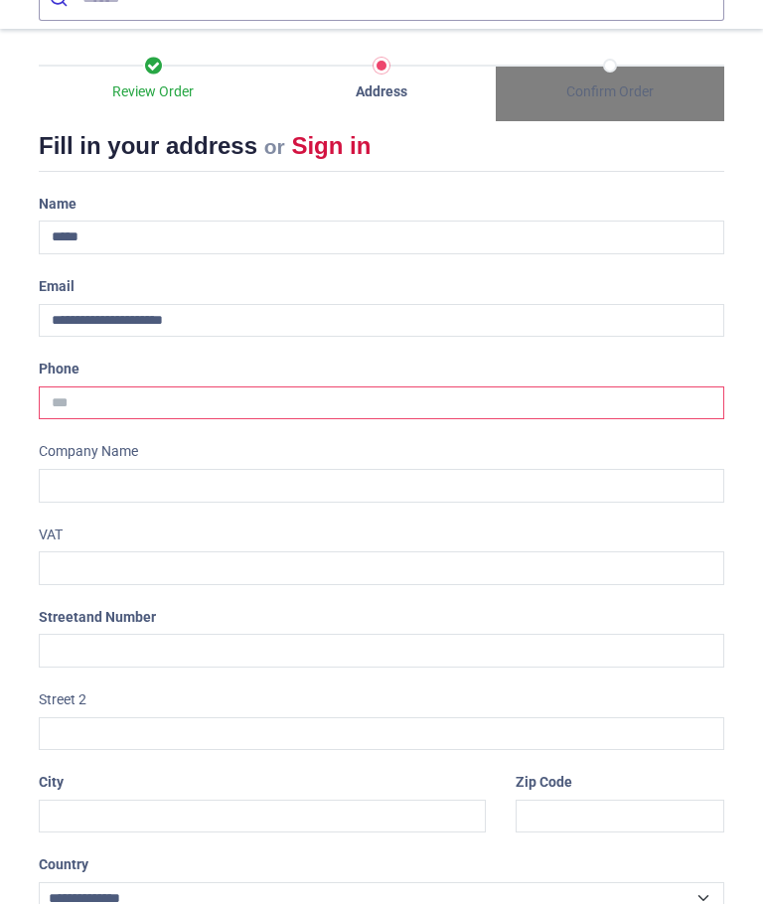
click at [111, 400] on input "tel" at bounding box center [381, 403] width 685 height 34
click at [102, 400] on input "tel" at bounding box center [381, 403] width 685 height 34
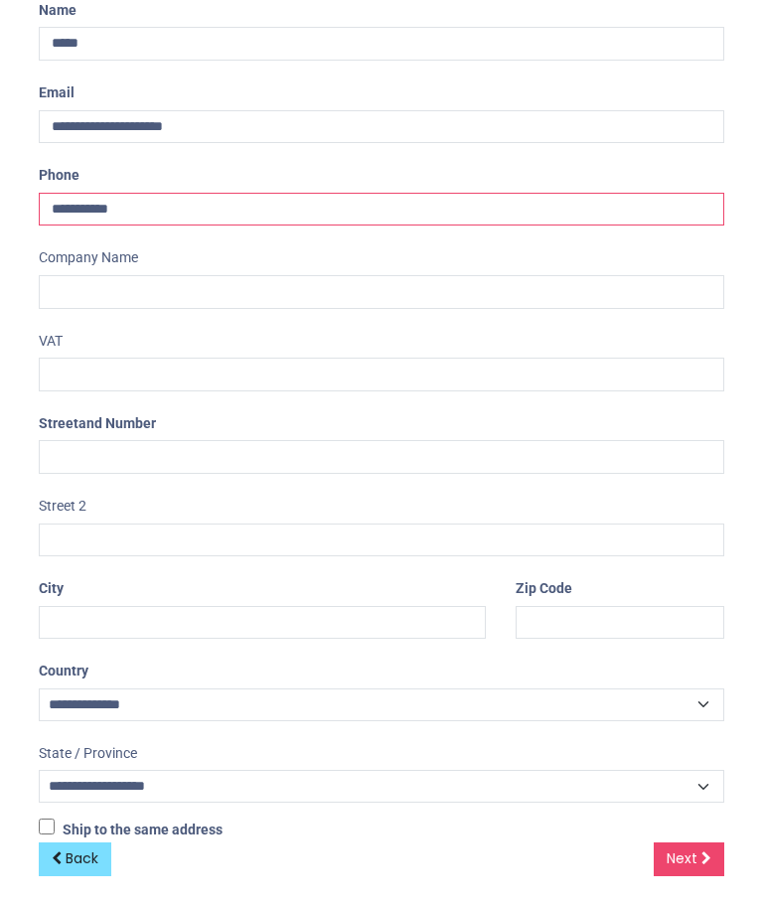
scroll to position [344, 0]
type input "**********"
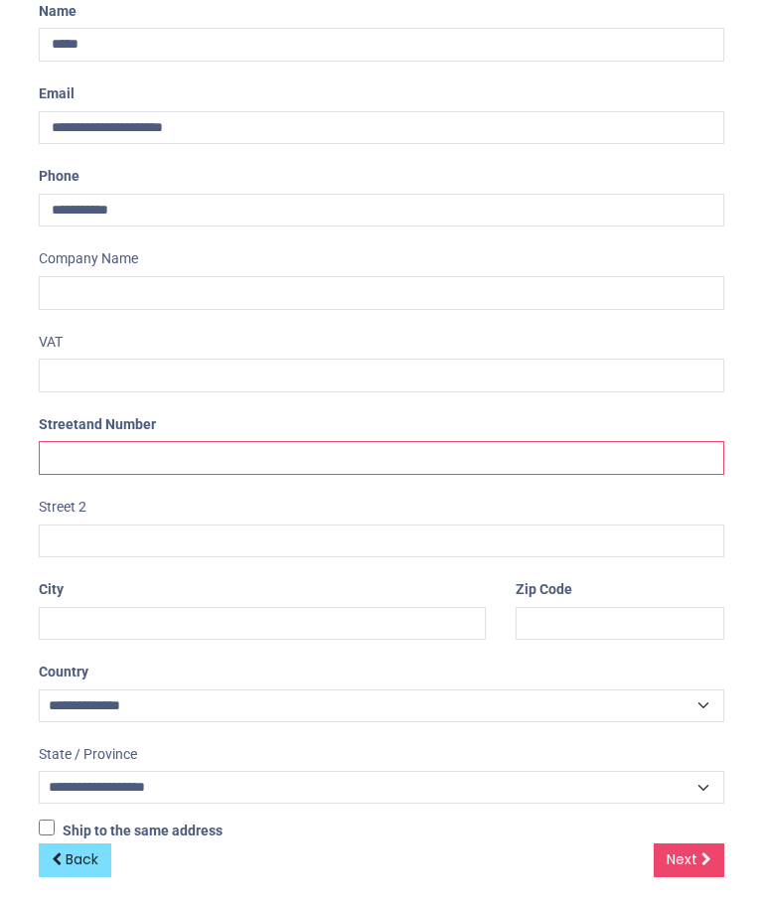
click at [144, 443] on input "text" at bounding box center [381, 458] width 685 height 34
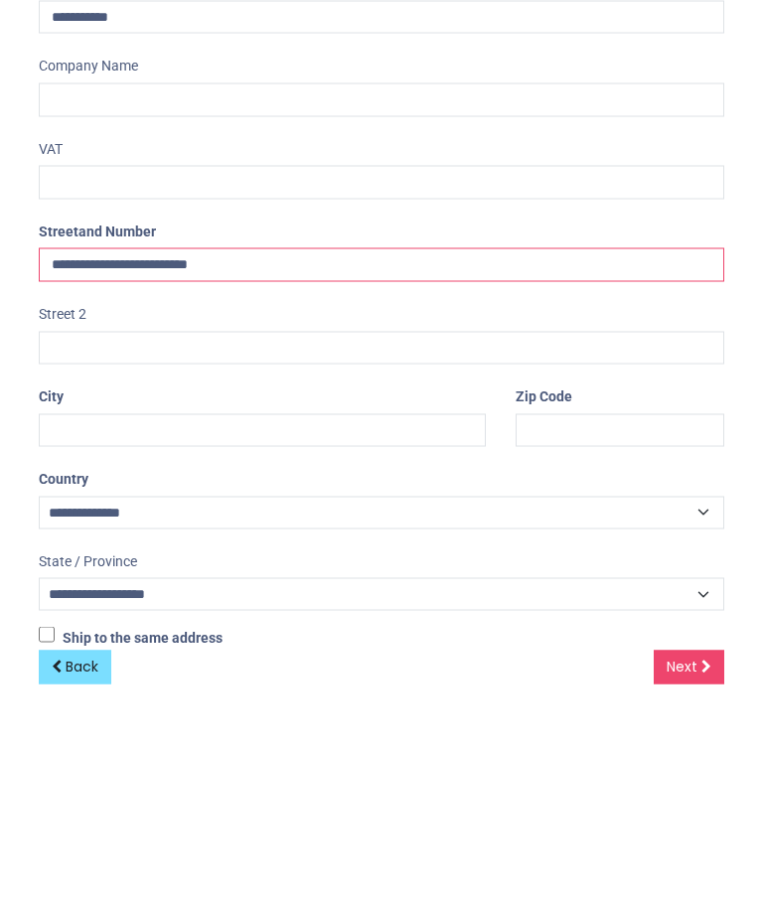
type input "**********"
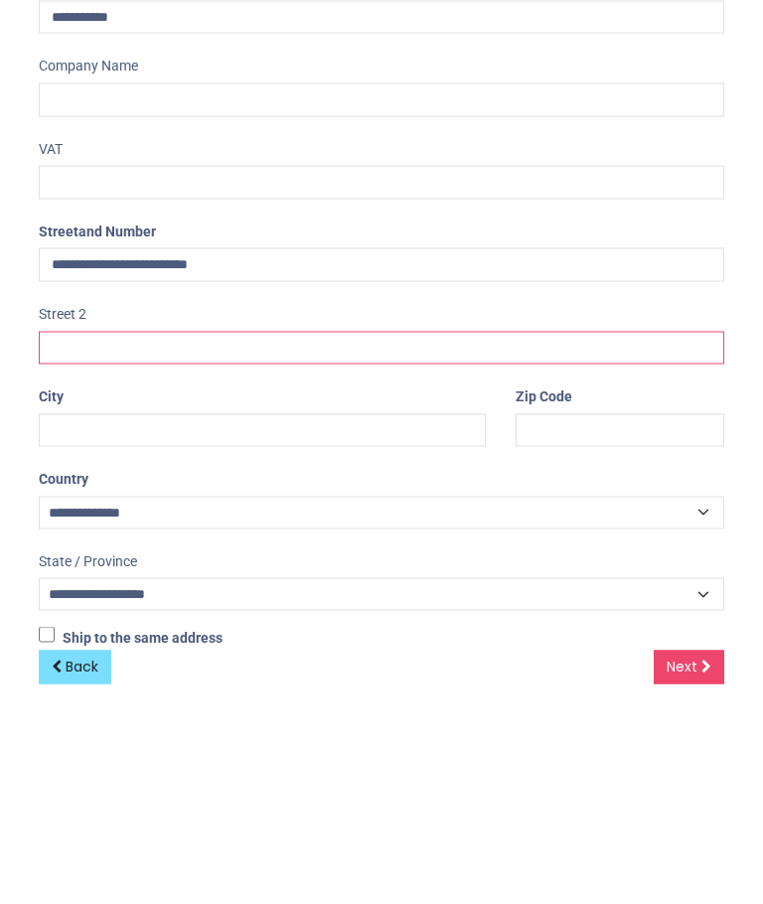
click at [107, 525] on input "text" at bounding box center [381, 542] width 685 height 34
type input "*******"
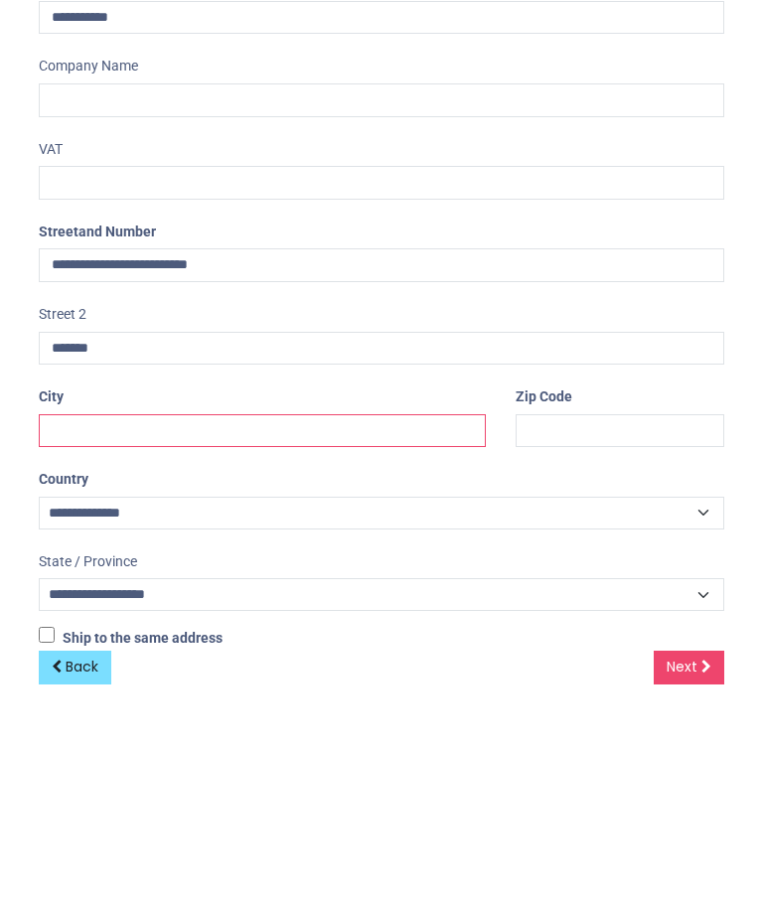
click at [151, 607] on input "text" at bounding box center [262, 624] width 447 height 34
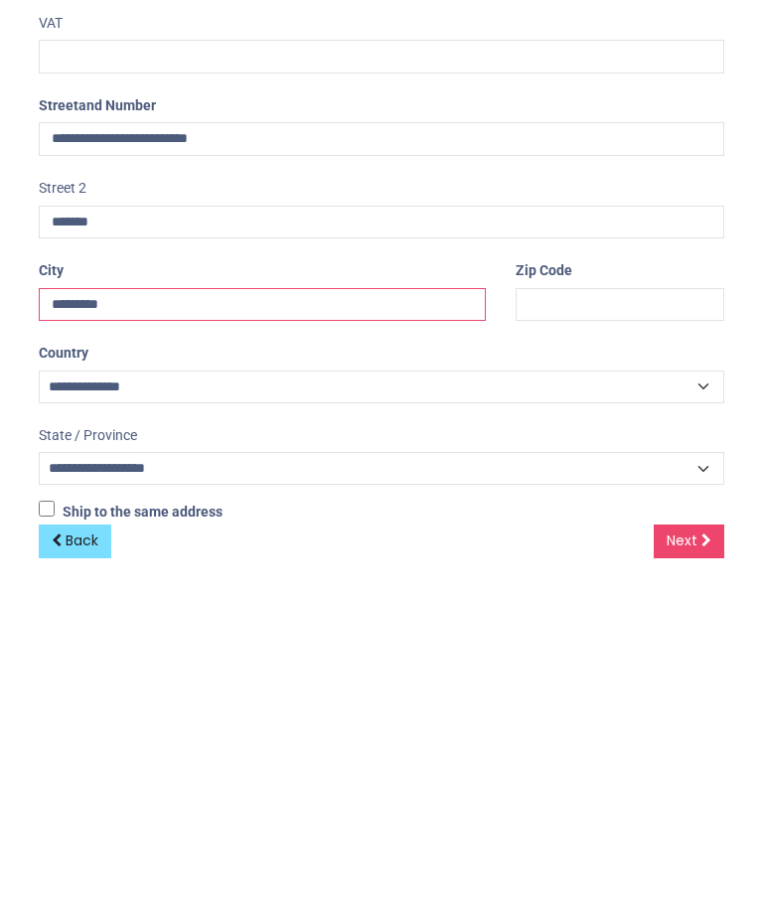
type input "*********"
click at [553, 607] on input "text" at bounding box center [620, 624] width 209 height 34
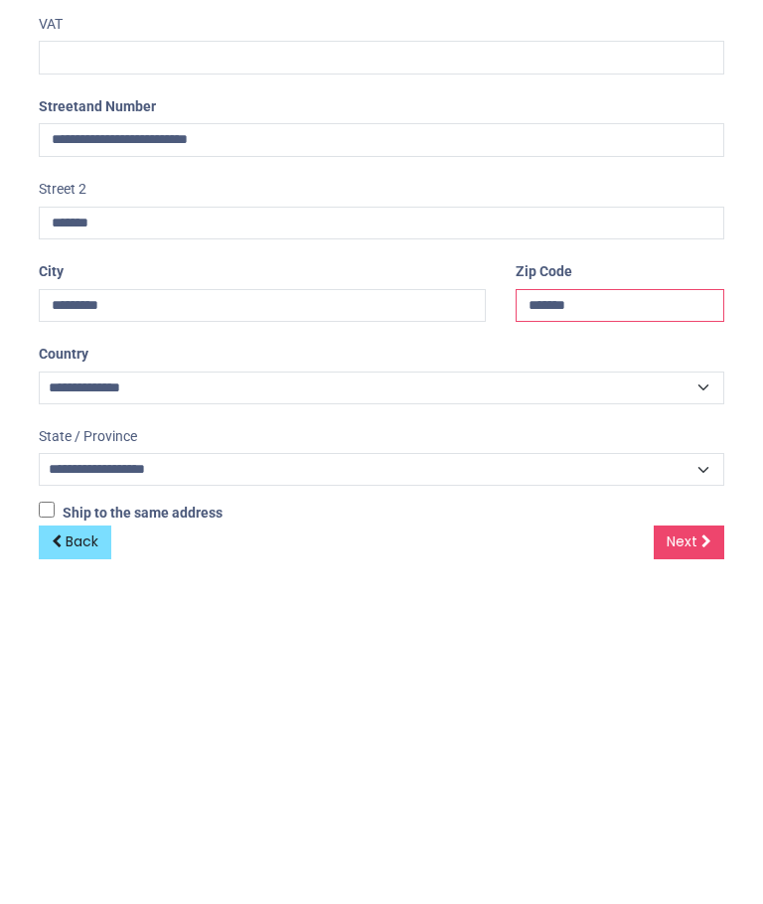
type input "******"
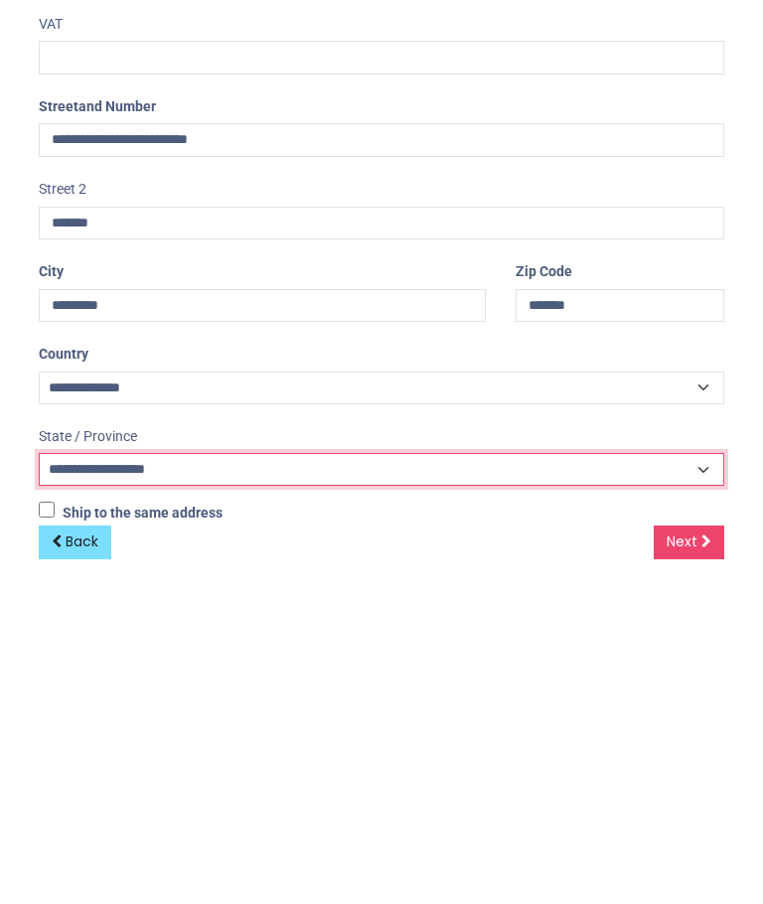
click at [122, 771] on select "**********" at bounding box center [381, 787] width 685 height 33
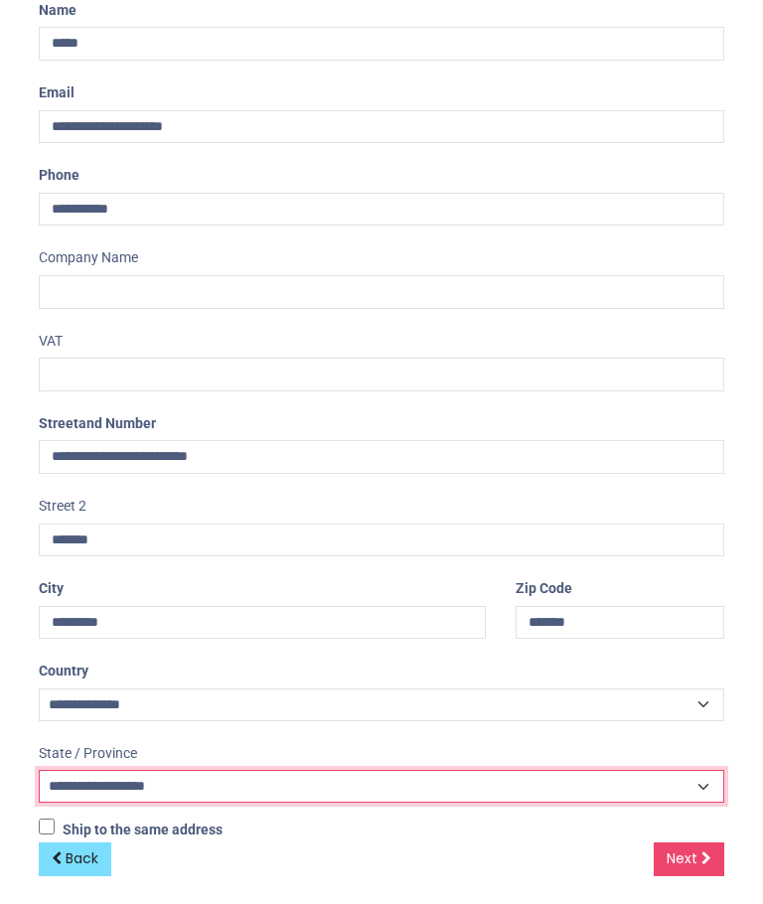
select select "***"
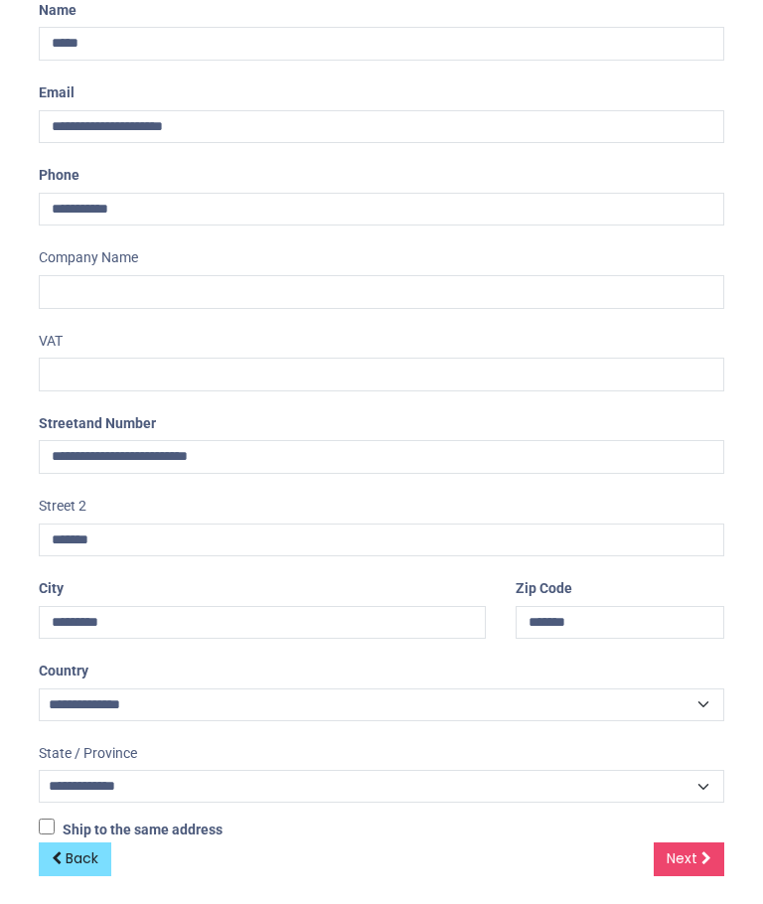
click at [685, 849] on span "Next" at bounding box center [682, 859] width 31 height 20
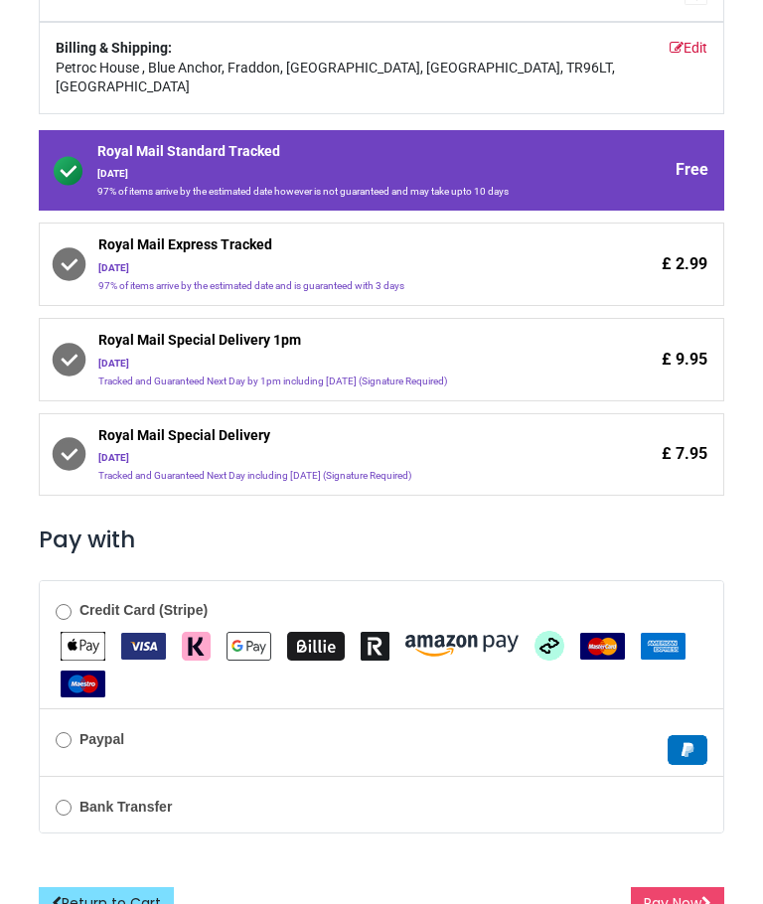
scroll to position [303, 0]
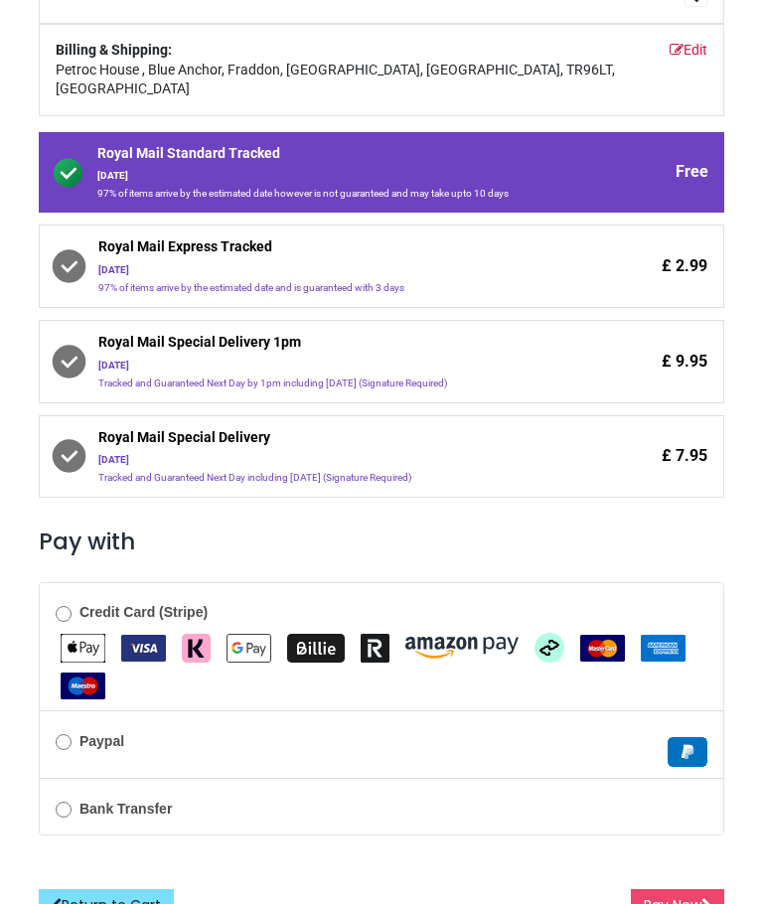
click at [660, 889] on button "Pay Now" at bounding box center [677, 906] width 93 height 34
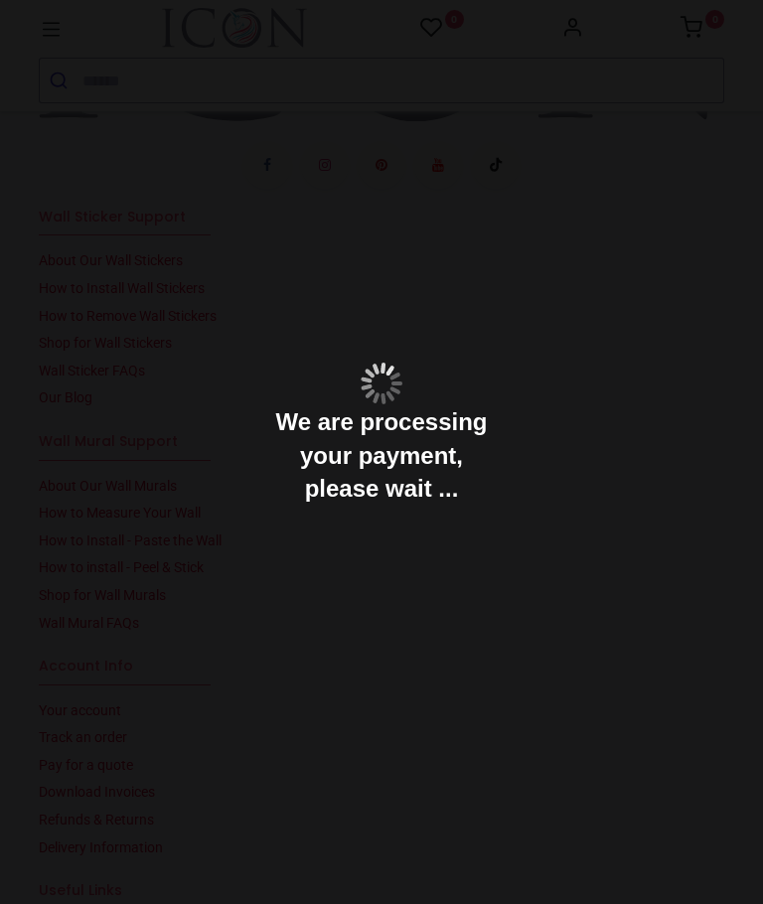
scroll to position [775, 0]
